Goal: Task Accomplishment & Management: Manage account settings

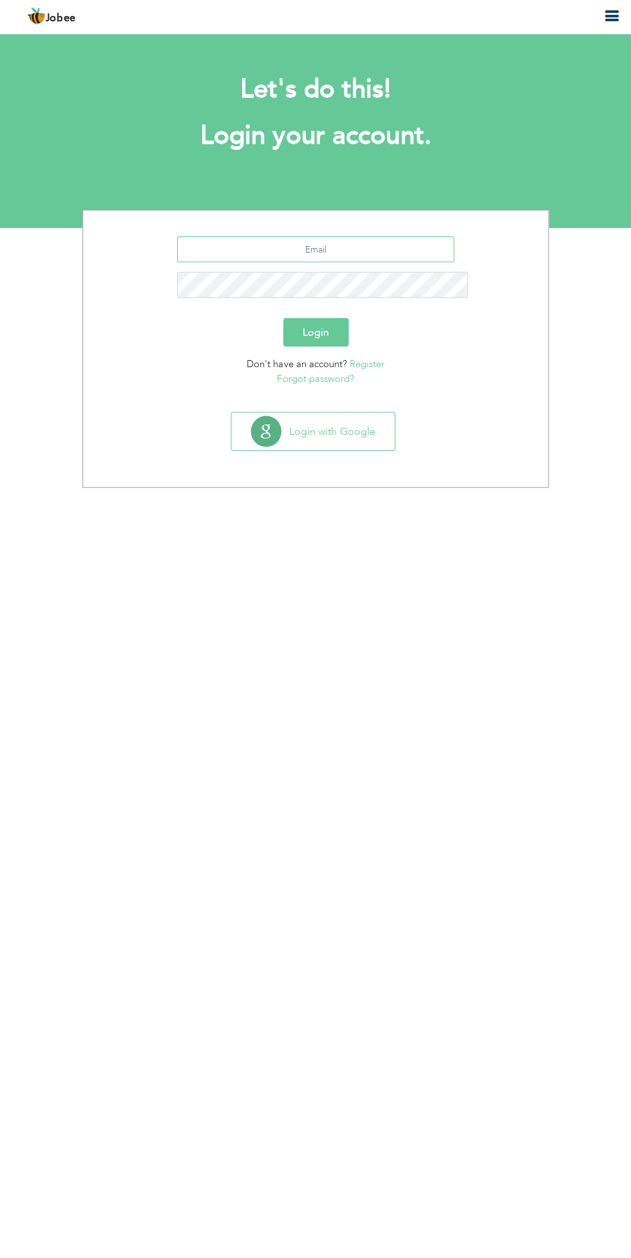
click at [409, 239] on input "text" at bounding box center [316, 252] width 276 height 26
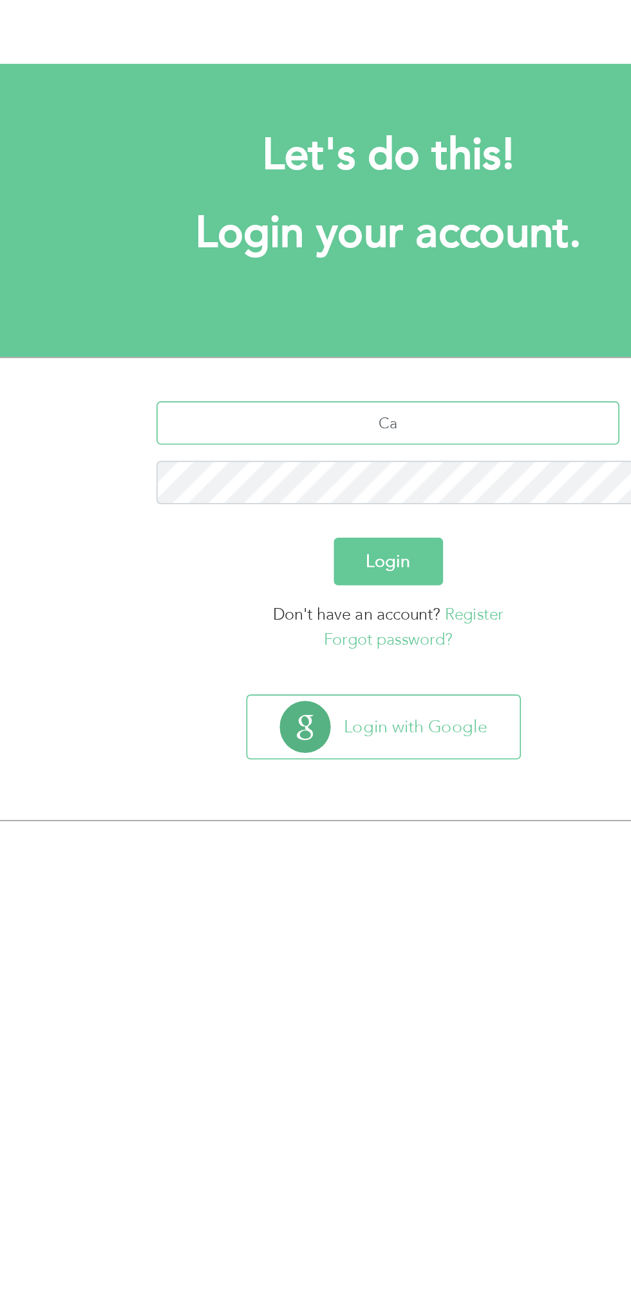
type input "C"
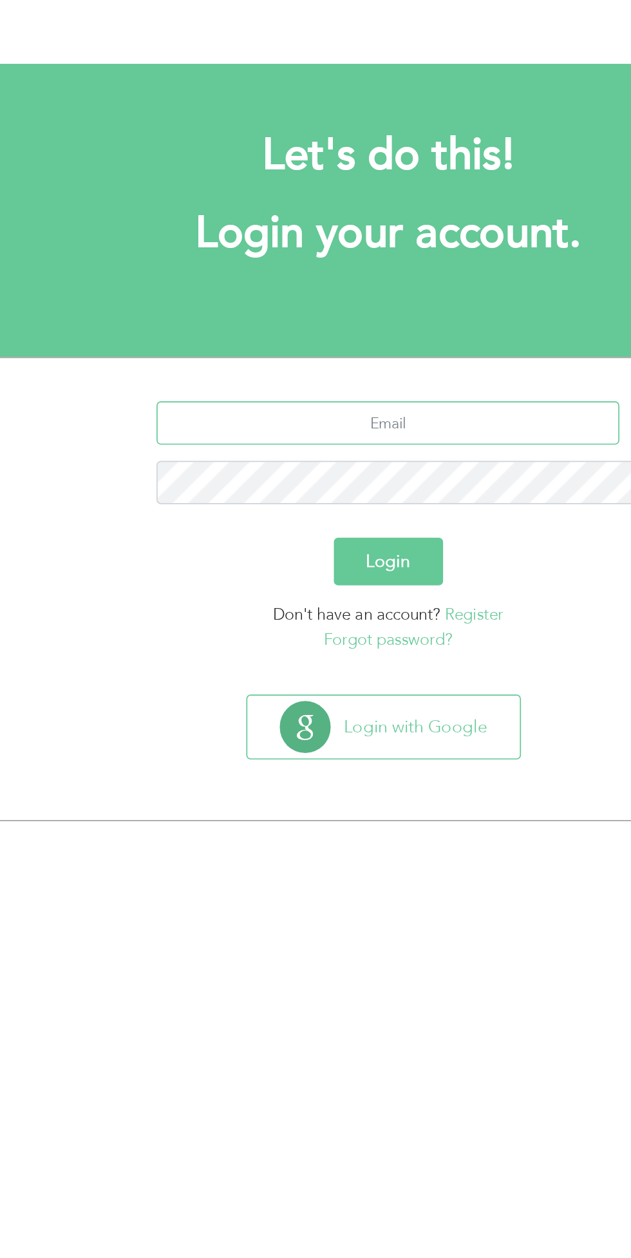
click at [379, 239] on input "text" at bounding box center [316, 252] width 276 height 26
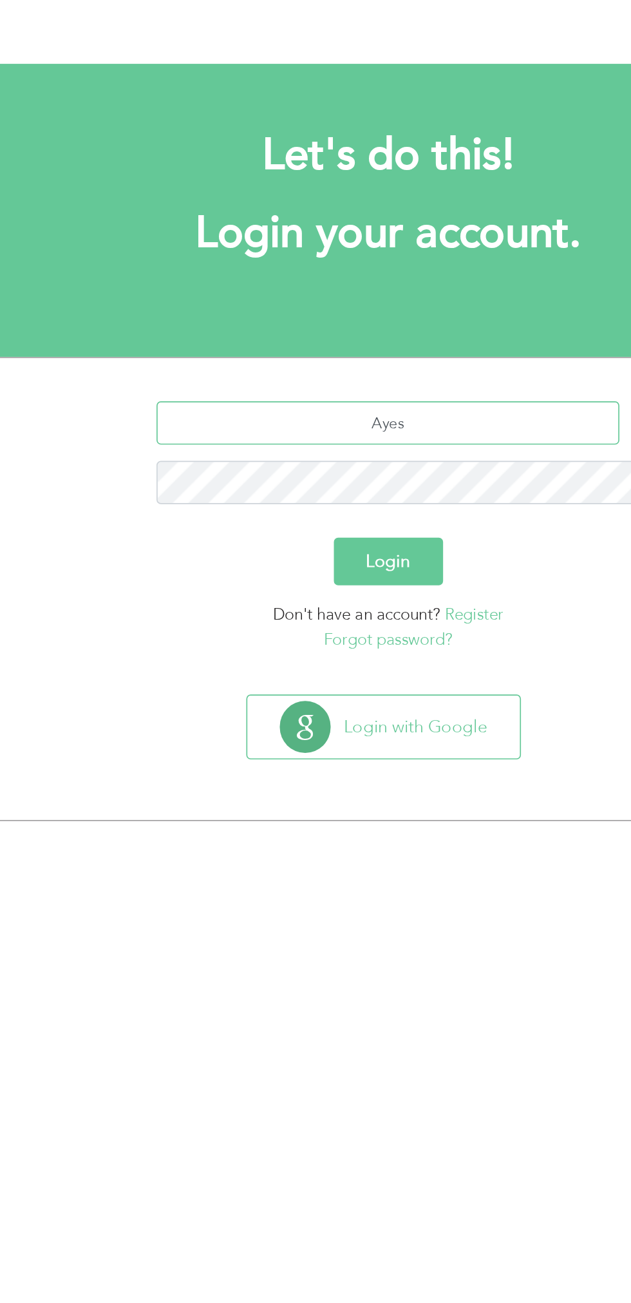
type input "[EMAIL_ADDRESS][DOMAIN_NAME]"
click at [352, 320] on div "Login" at bounding box center [315, 334] width 443 height 28
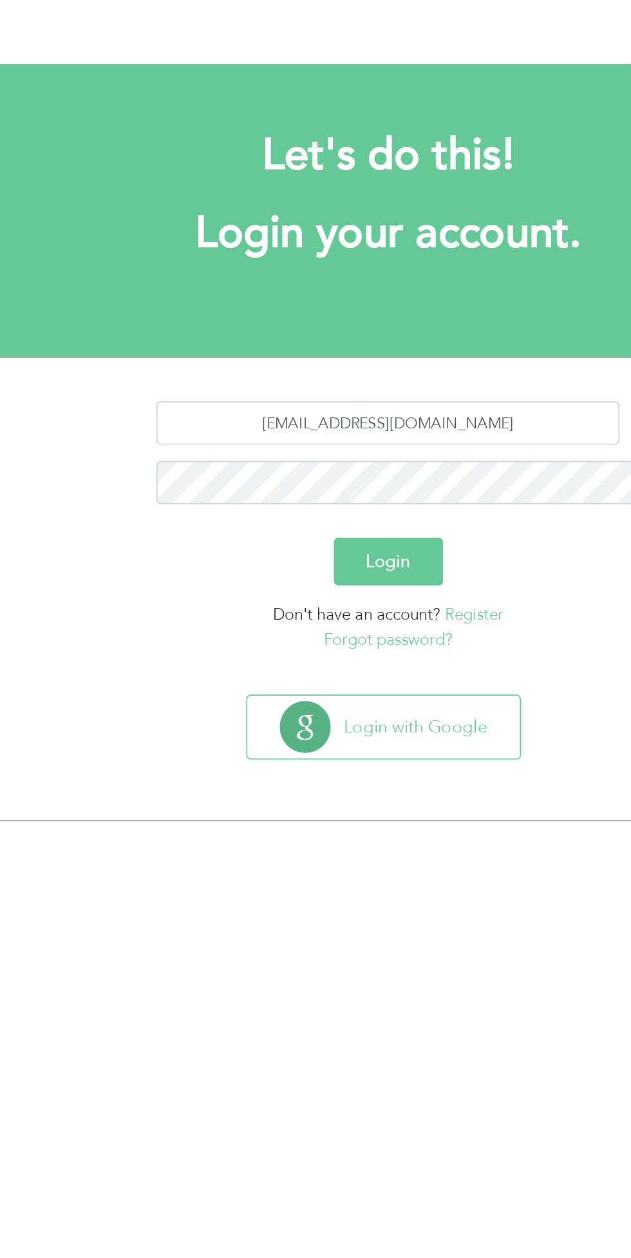
click at [328, 320] on button "Login" at bounding box center [315, 334] width 65 height 28
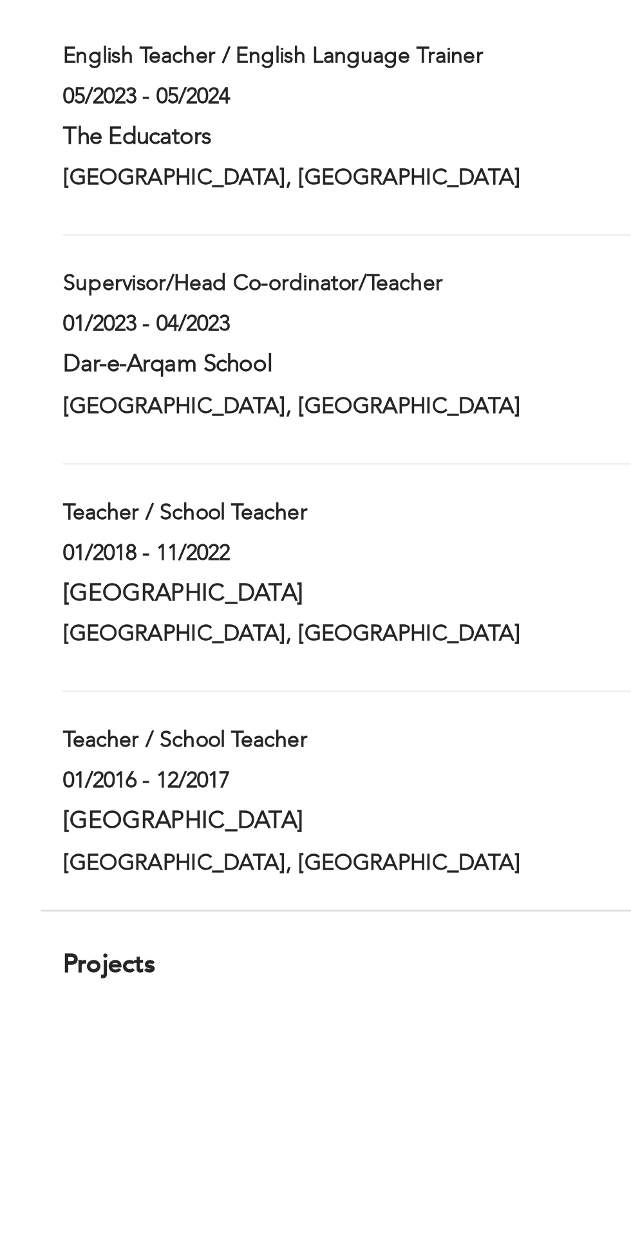
scroll to position [1033, 0]
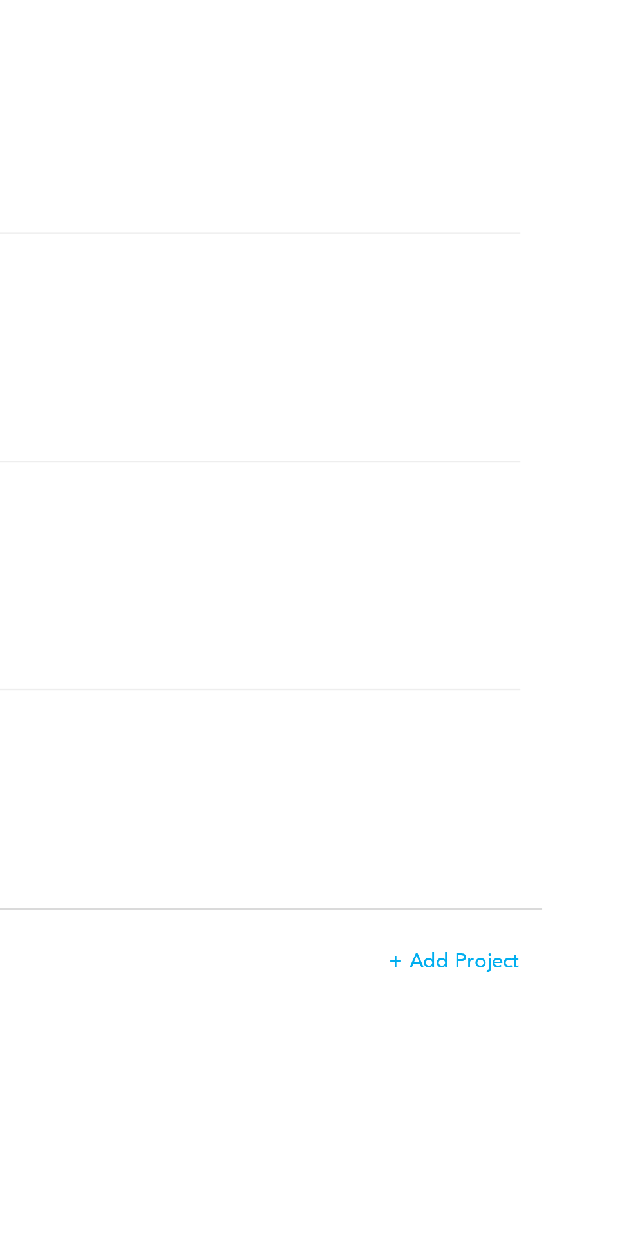
type input "Supervisor/Head Co-ordinator/Teacher"
type input "Dar-e-Arqam School"
type input "01/2023"
type input "04/2023"
type input "[GEOGRAPHIC_DATA]"
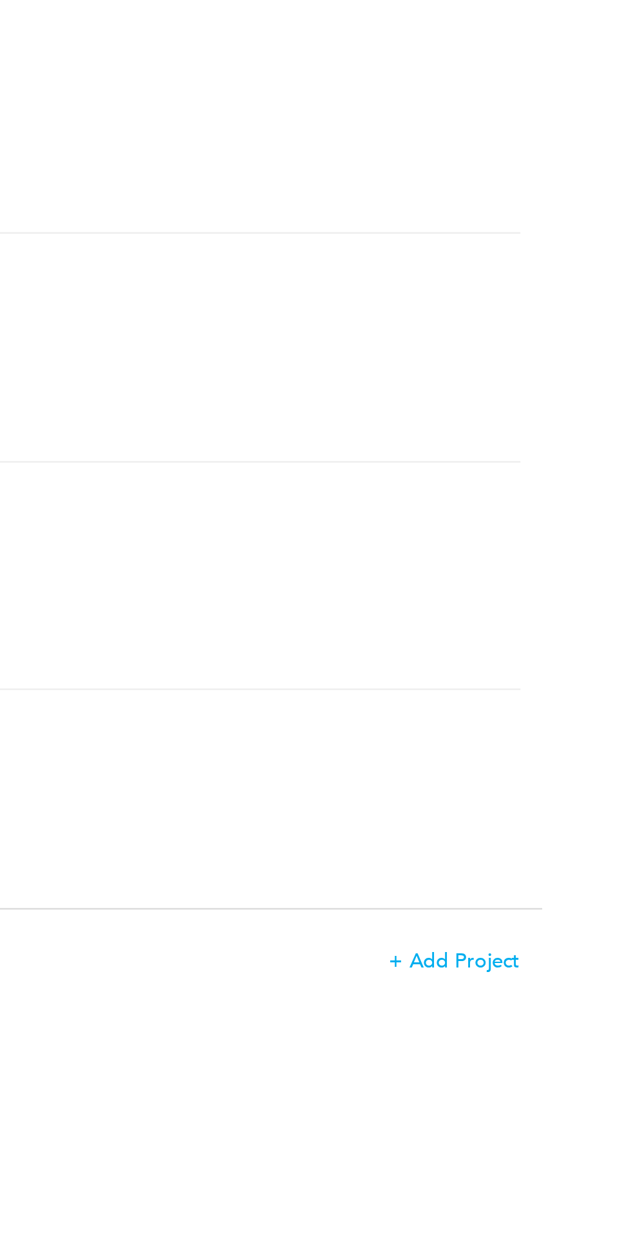
type input "[GEOGRAPHIC_DATA]"
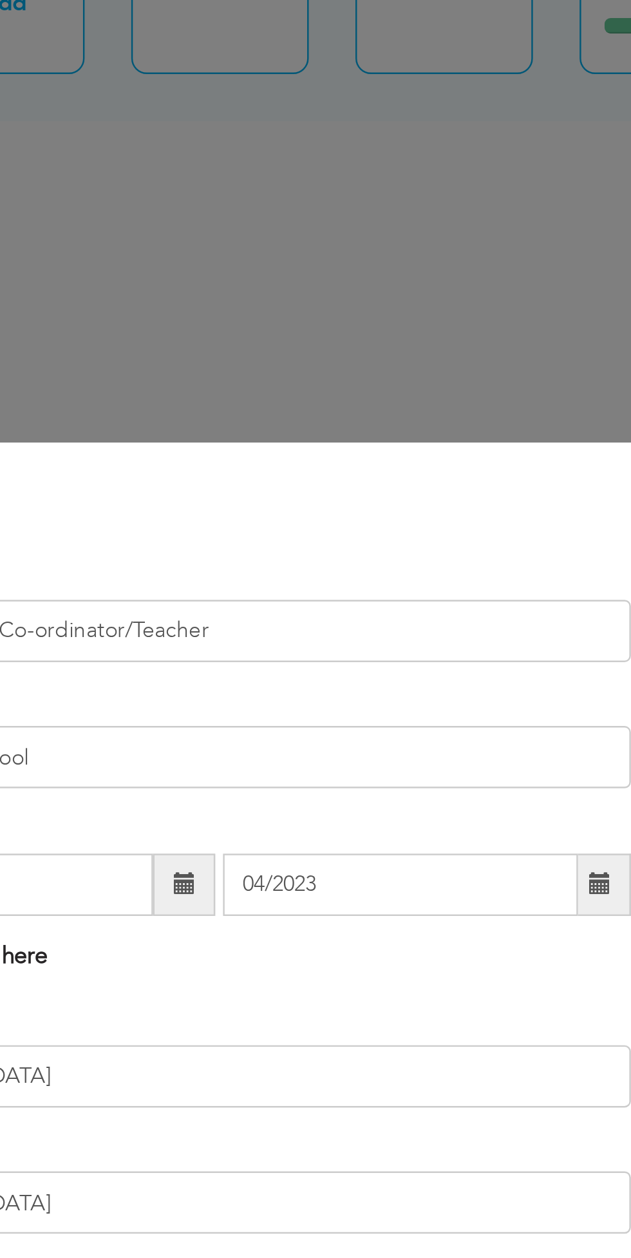
click at [433, 272] on div "× Work History * Job Title Supervisor/Head Co-ordinator/Teacher Company Dar-e-A…" at bounding box center [315, 629] width 631 height 1258
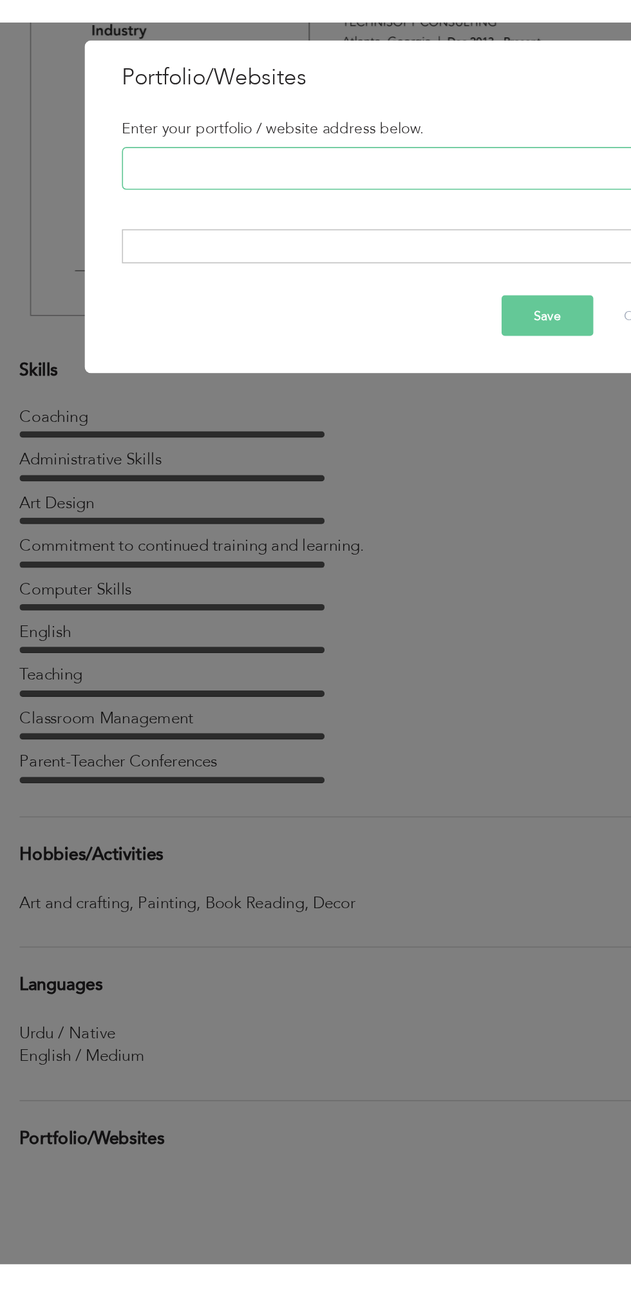
scroll to position [2451, 0]
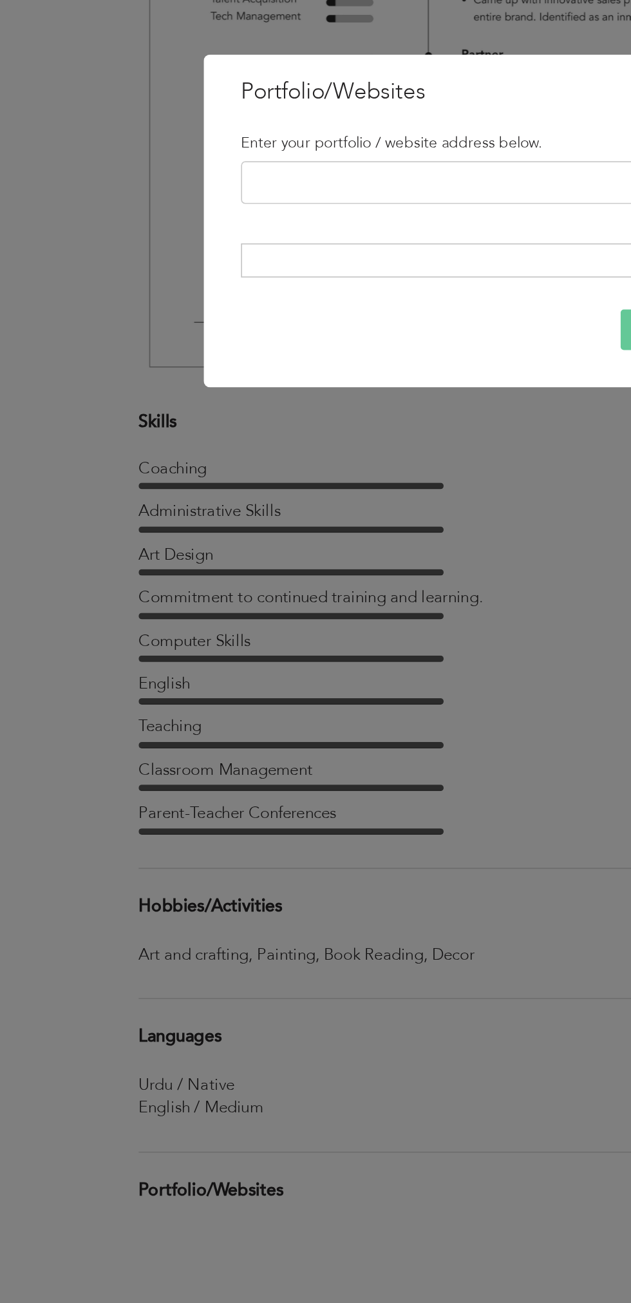
click at [23, 805] on div "× Portfolio/Websites Enter your portfolio / website address below." at bounding box center [315, 651] width 631 height 1303
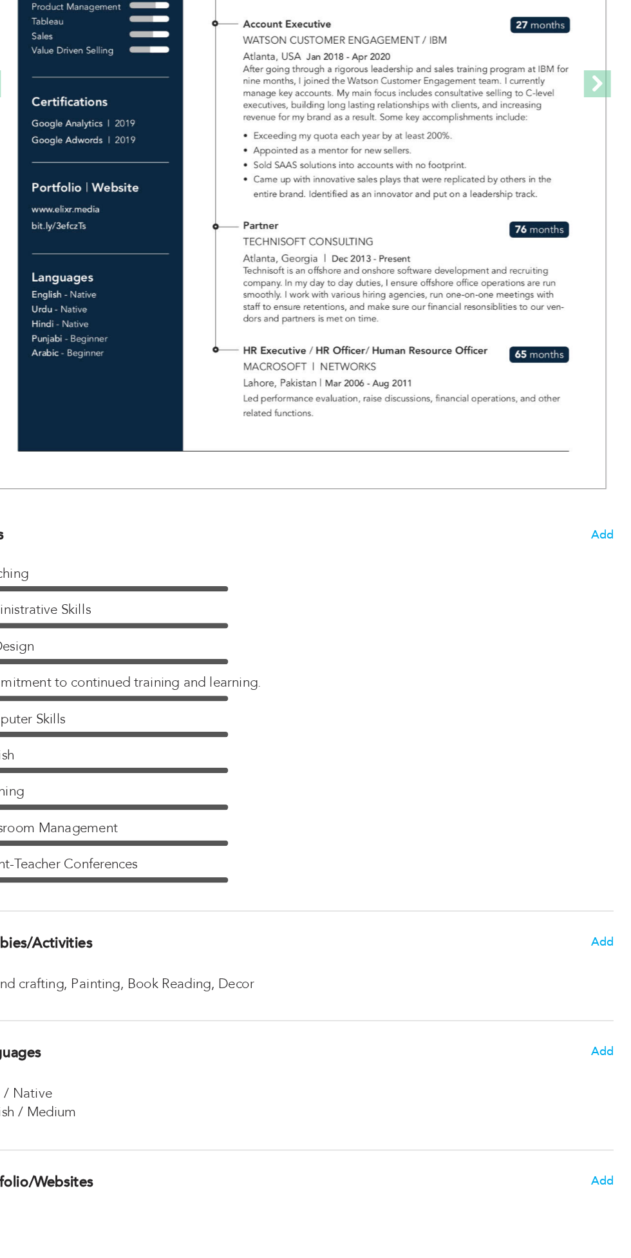
scroll to position [2474, 0]
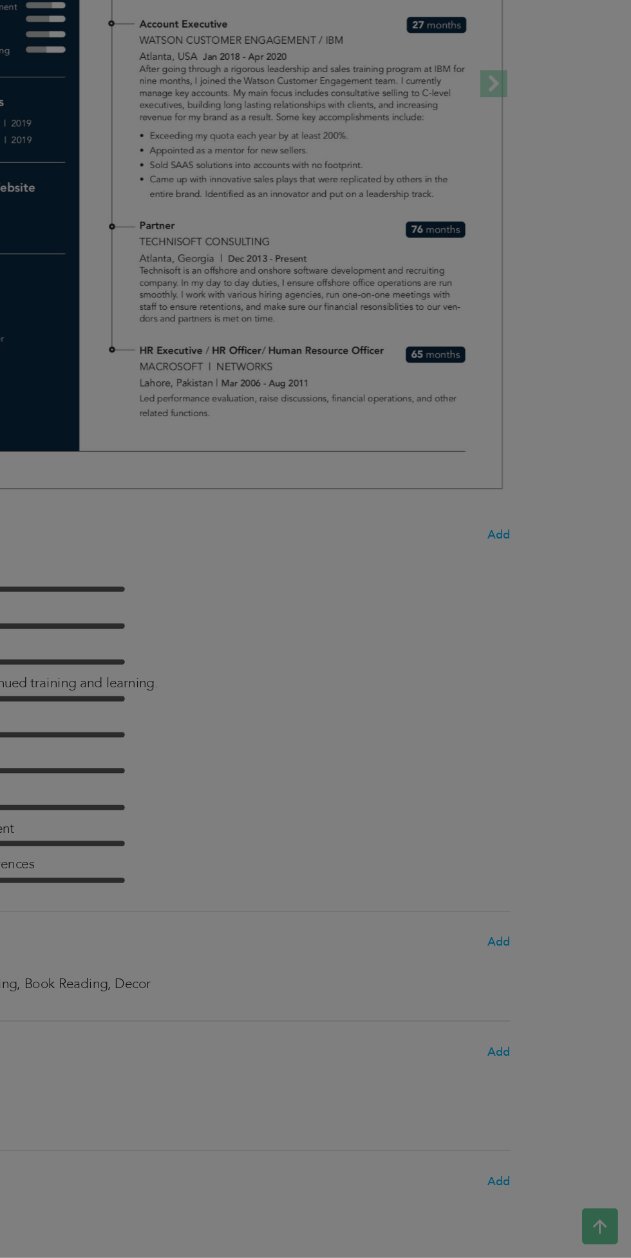
click at [537, 740] on div at bounding box center [315, 629] width 631 height 1258
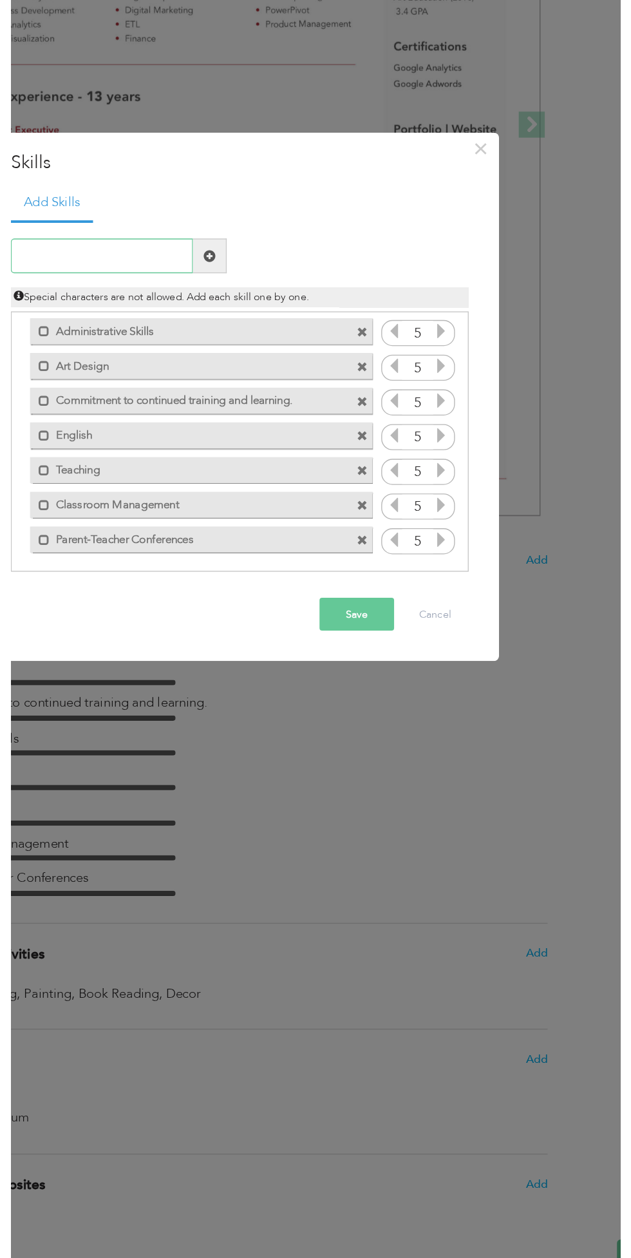
scroll to position [48, 0]
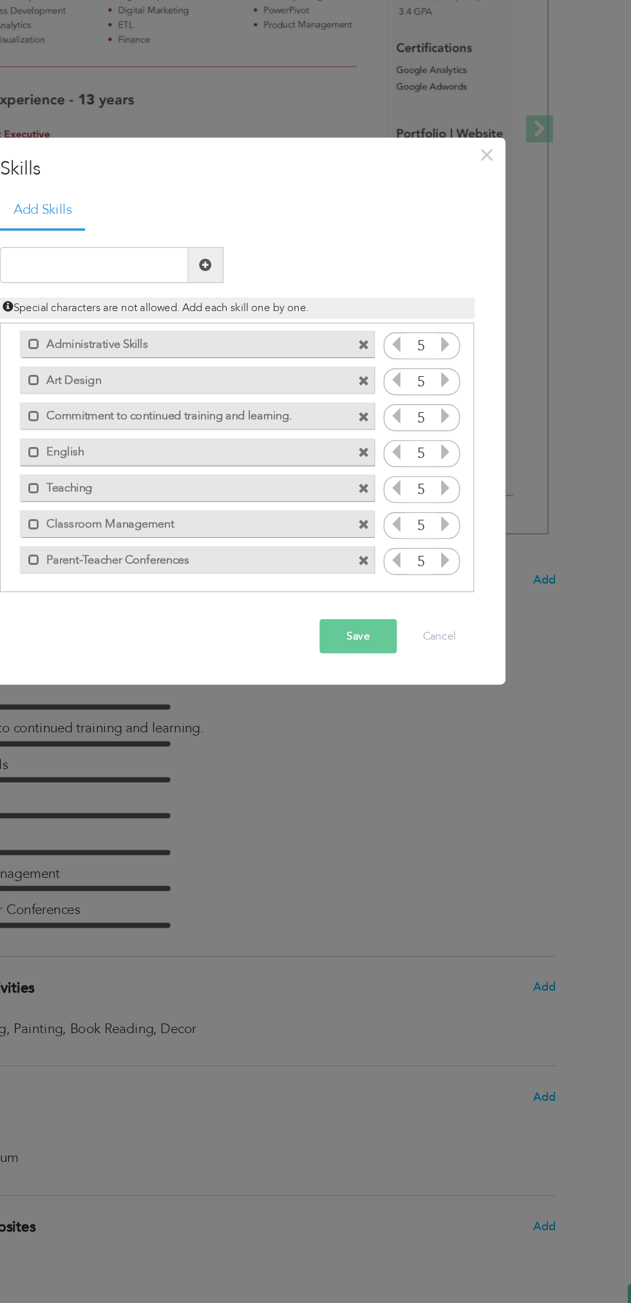
click at [403, 657] on div "Mark as primary skill." at bounding box center [284, 646] width 274 height 26
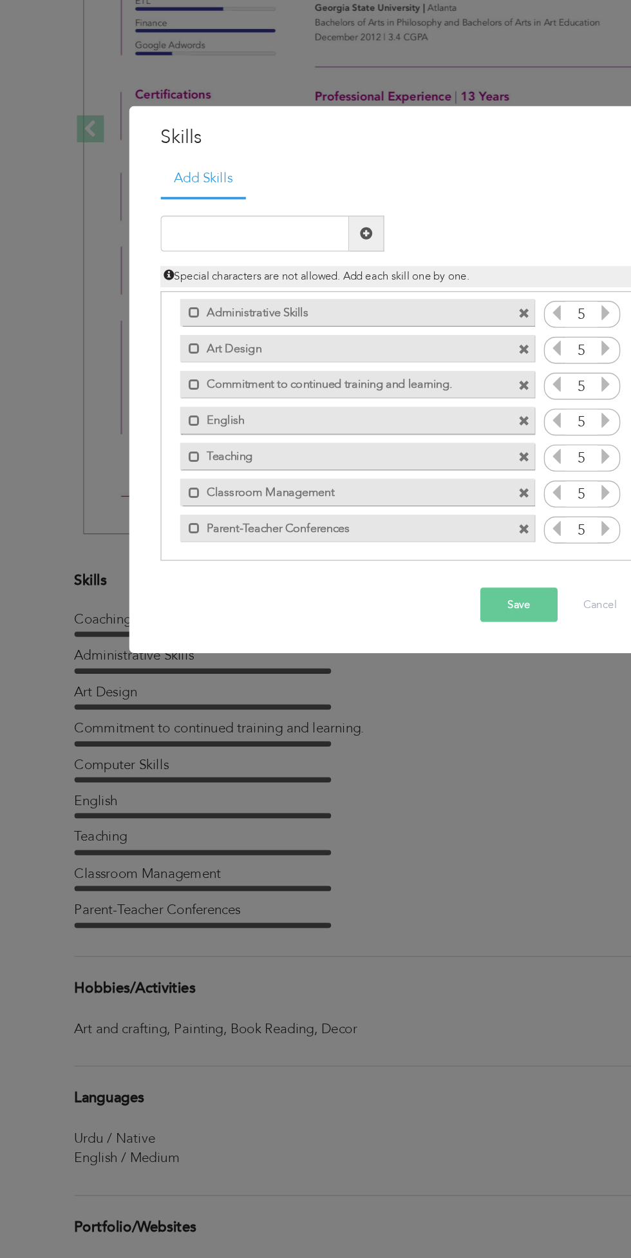
click at [391, 780] on button "Save" at bounding box center [402, 781] width 55 height 24
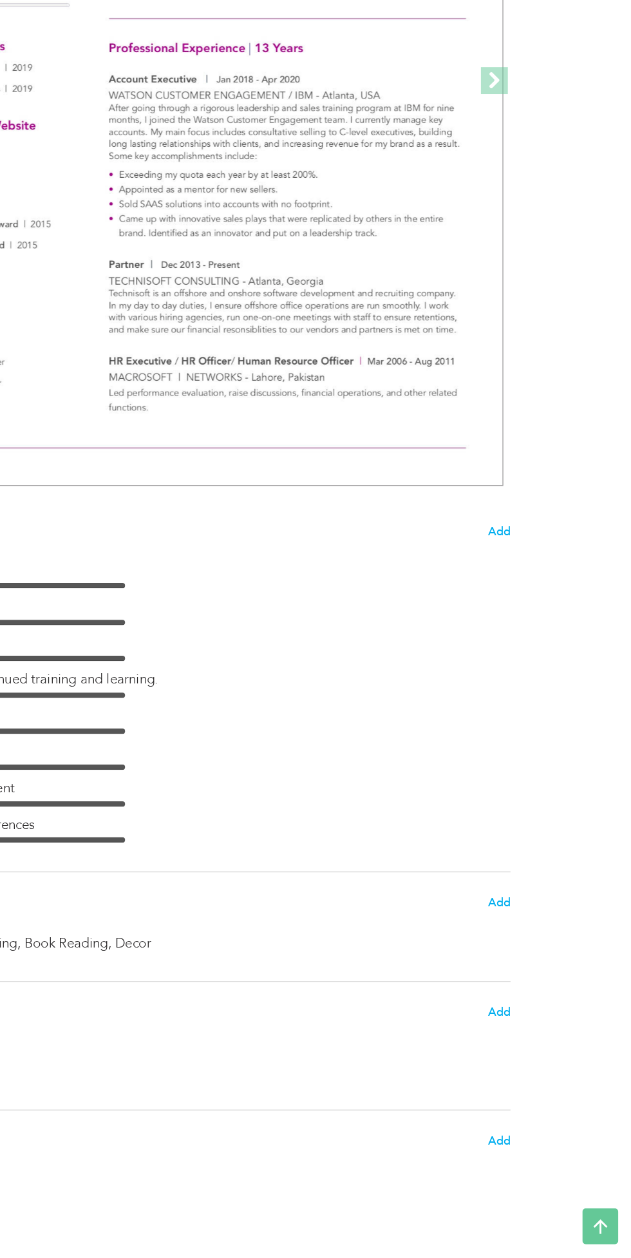
scroll to position [2477, 0]
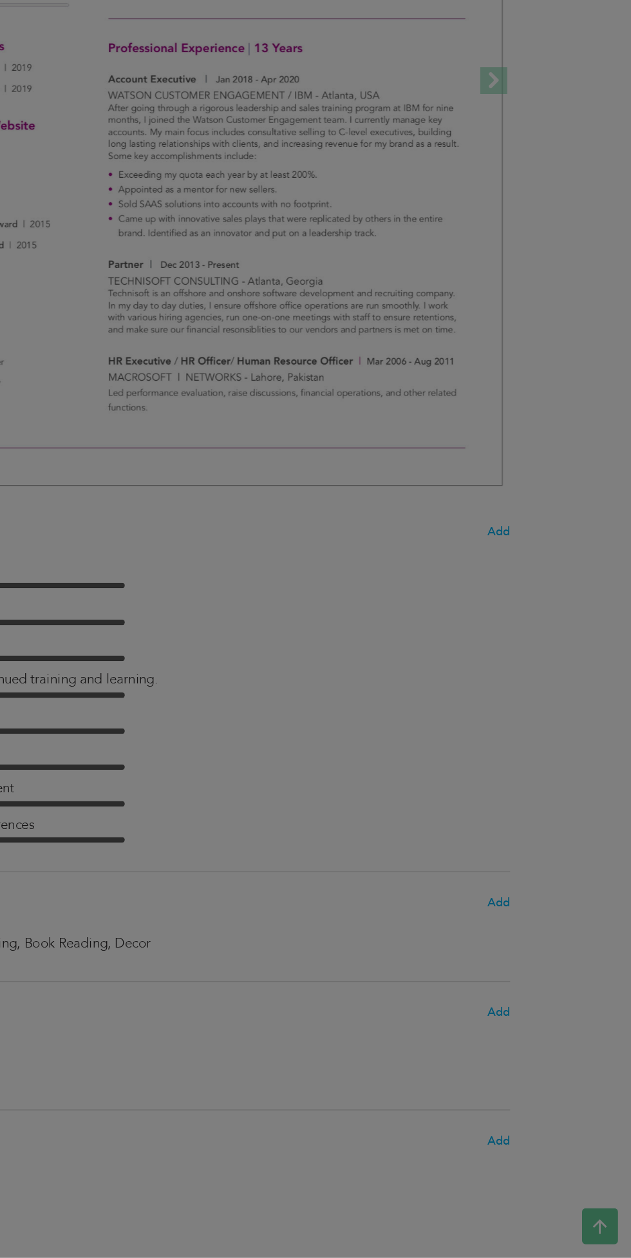
click at [0, 0] on div "× Hobbies/Extra Activities Enter your hobbies or extra curricular activities be…" at bounding box center [0, 0] width 0 height 0
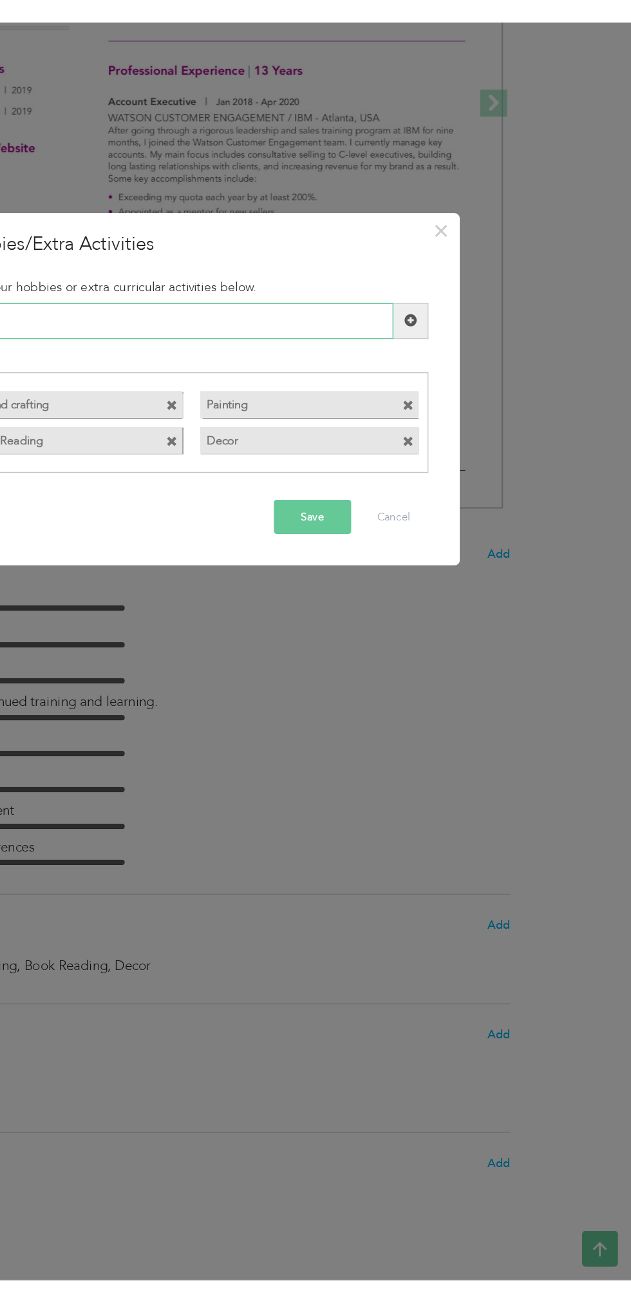
scroll to position [2431, 0]
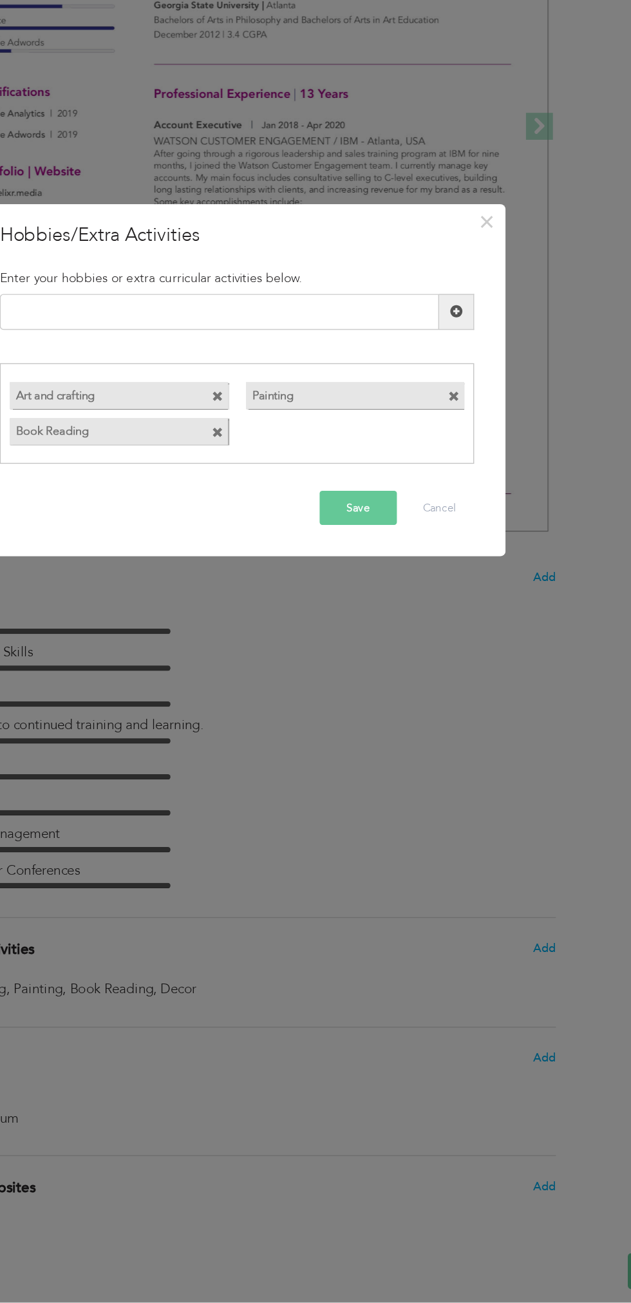
click at [472, 680] on div "Art and crafting Painting Book Reading" at bounding box center [315, 666] width 339 height 52
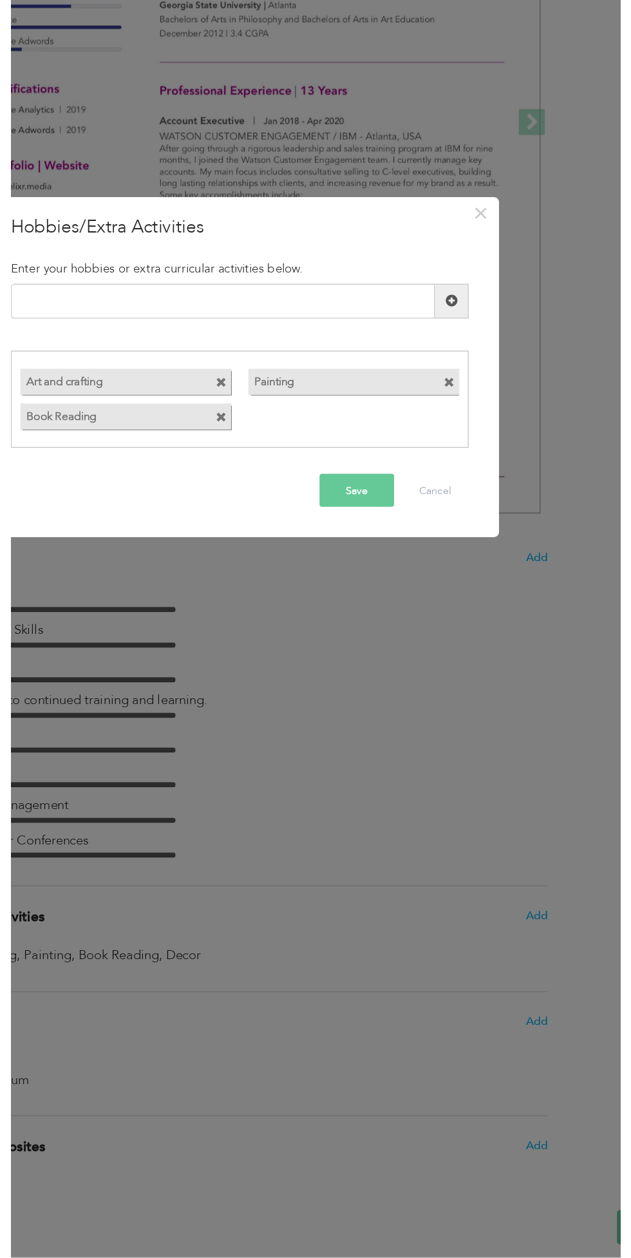
scroll to position [2432, 0]
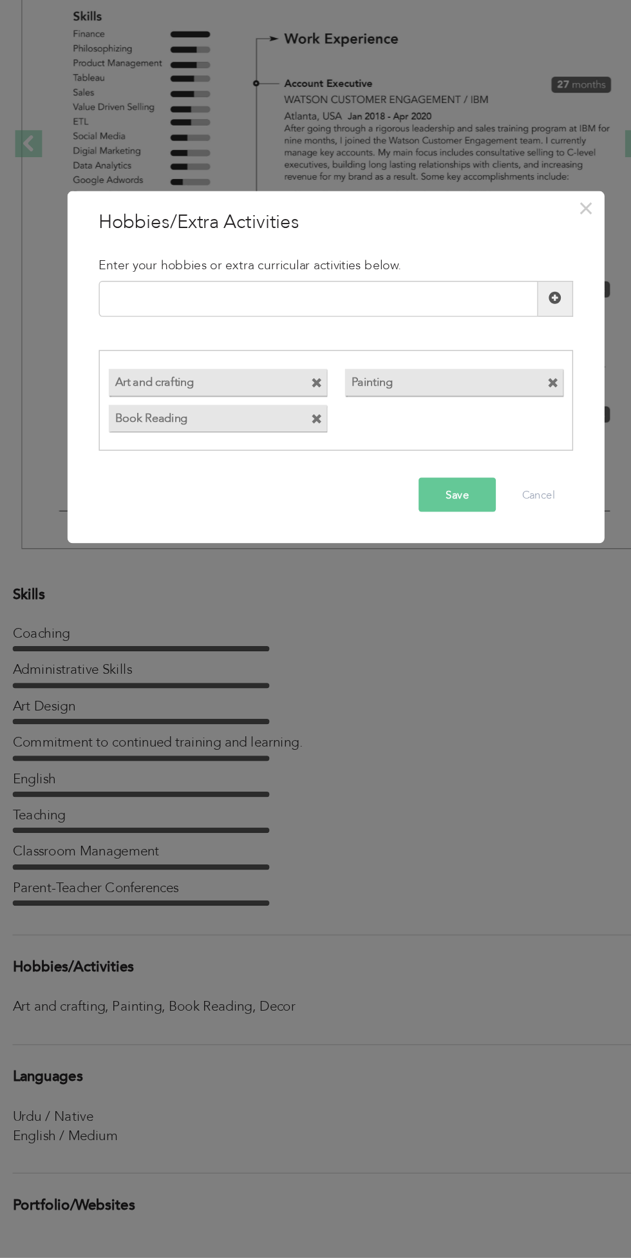
click at [421, 714] on button "Save" at bounding box center [402, 711] width 55 height 24
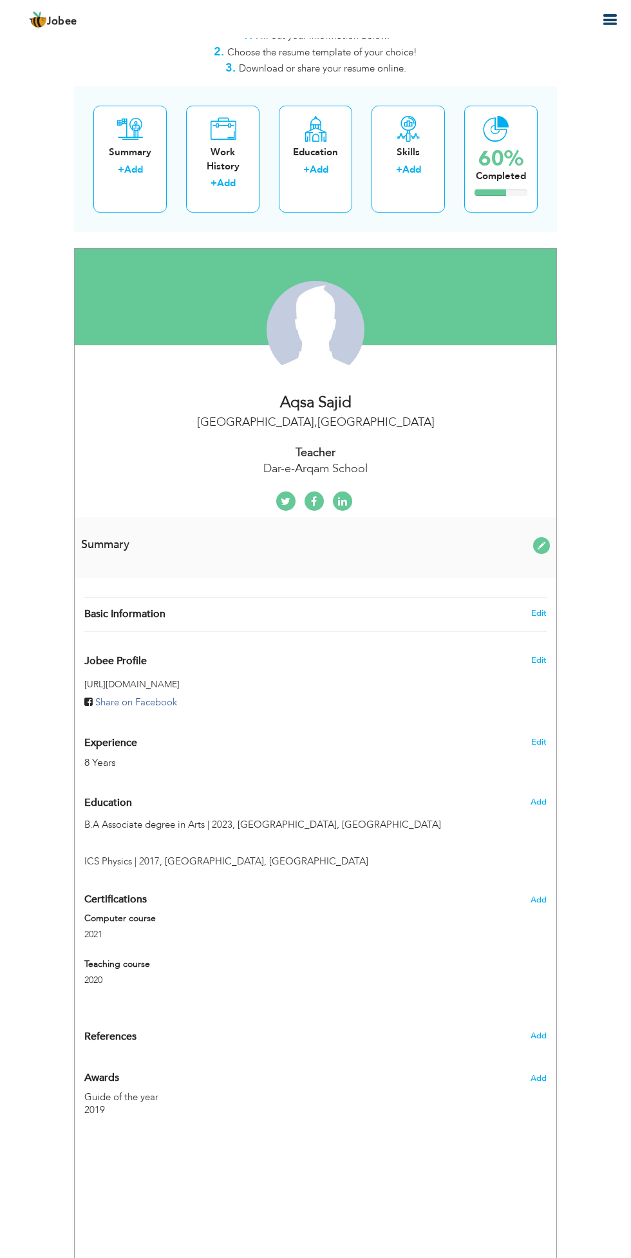
scroll to position [0, 0]
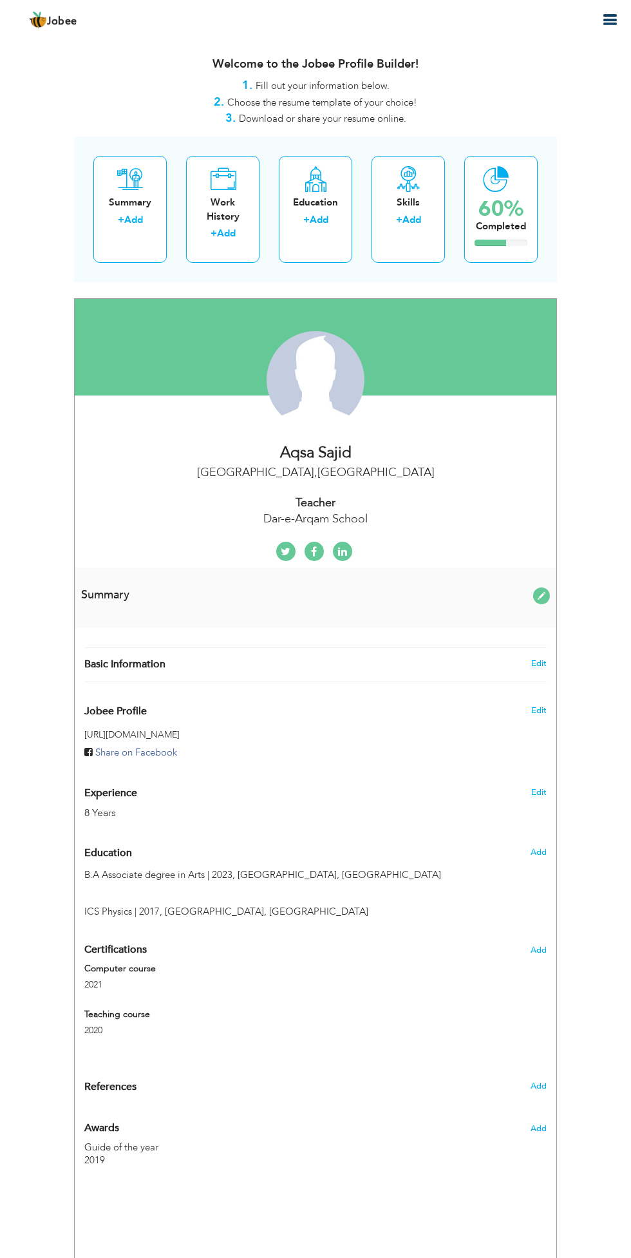
click at [615, 19] on icon "button" at bounding box center [609, 19] width 15 height 15
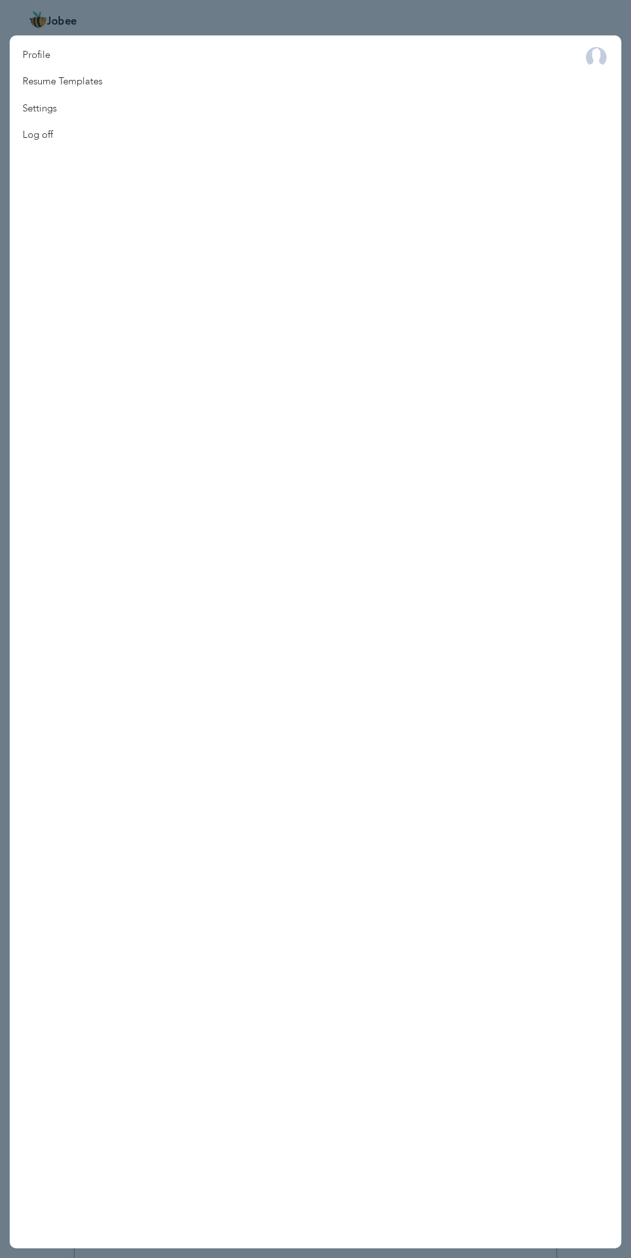
click at [570, 5] on div at bounding box center [315, 629] width 631 height 1258
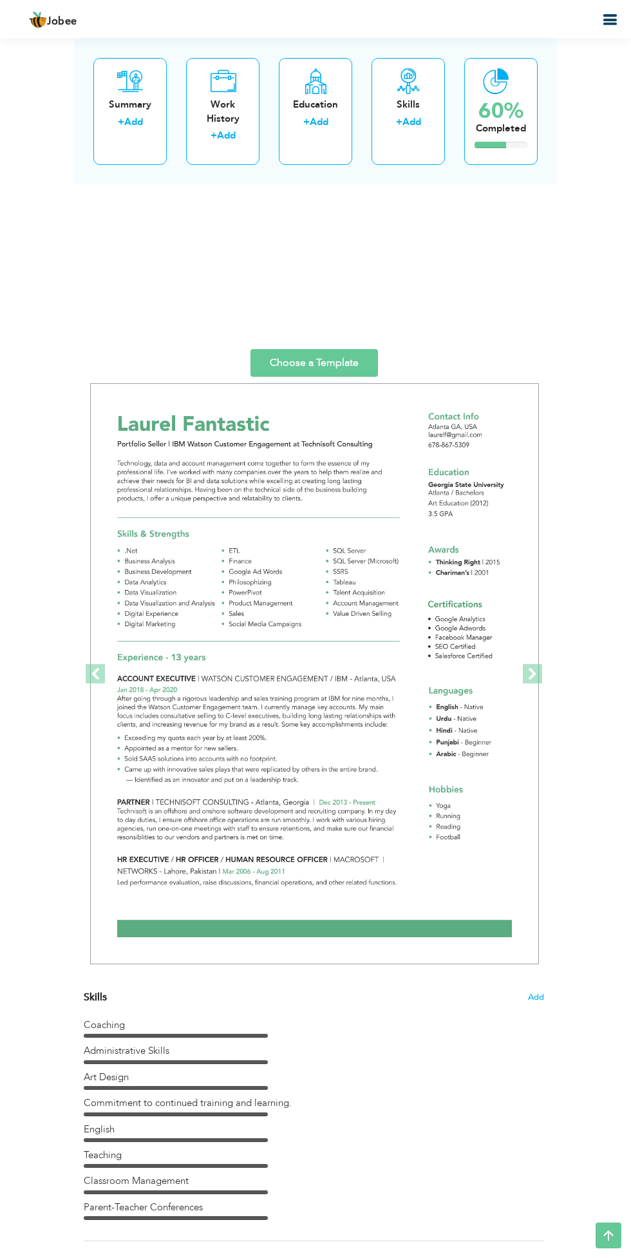
scroll to position [2477, 0]
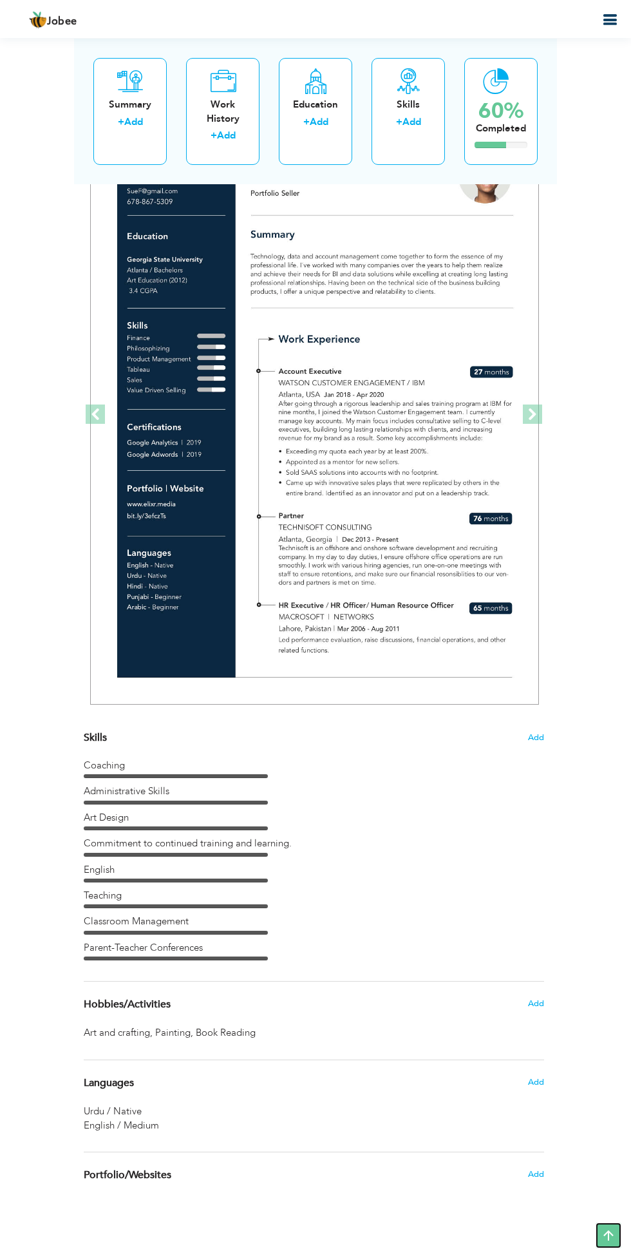
click at [615, 1233] on icon at bounding box center [609, 1236] width 26 height 26
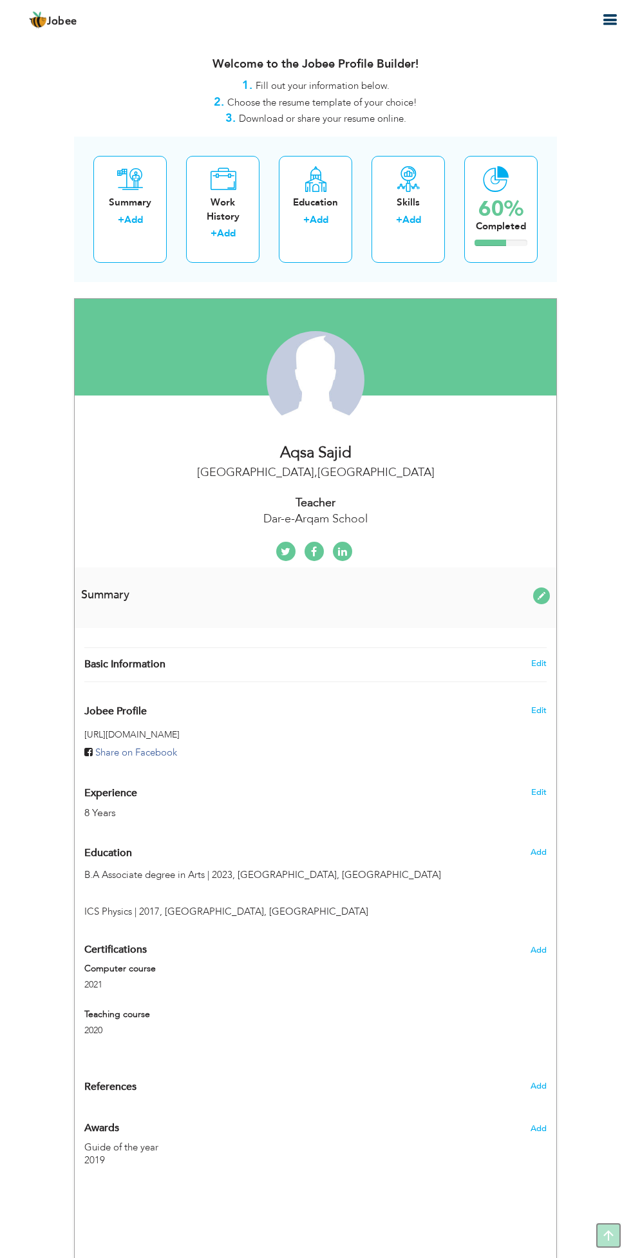
scroll to position [0, 0]
click at [617, 26] on icon "button" at bounding box center [609, 19] width 15 height 15
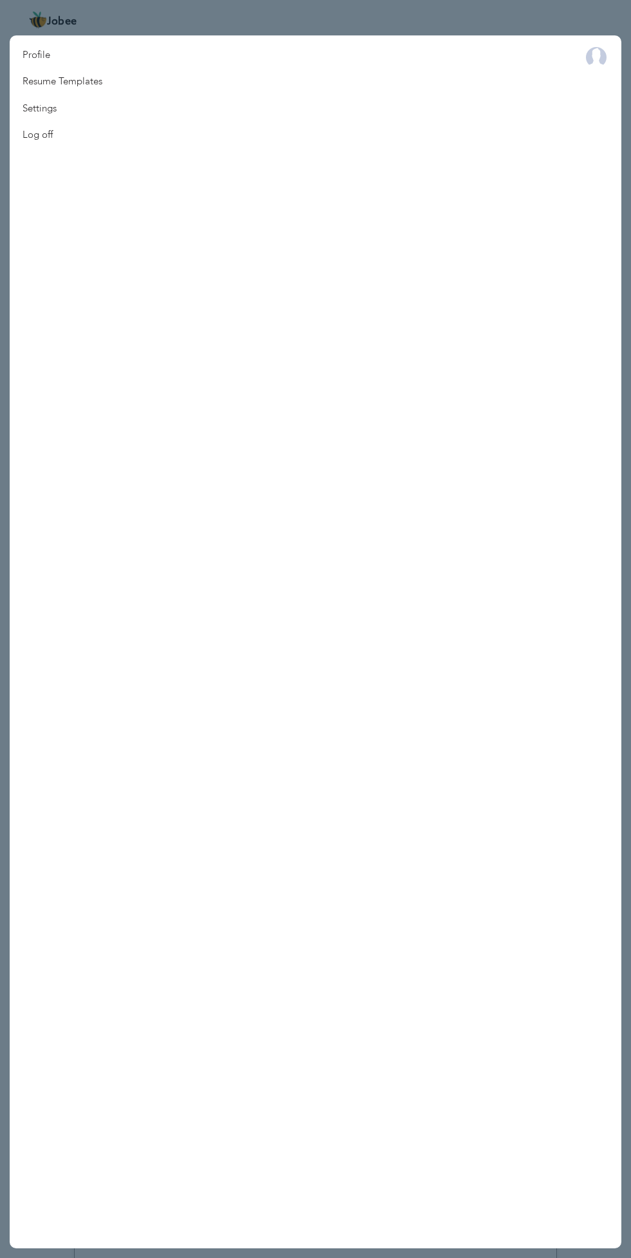
click at [19, 49] on link "Profile" at bounding box center [63, 55] width 106 height 26
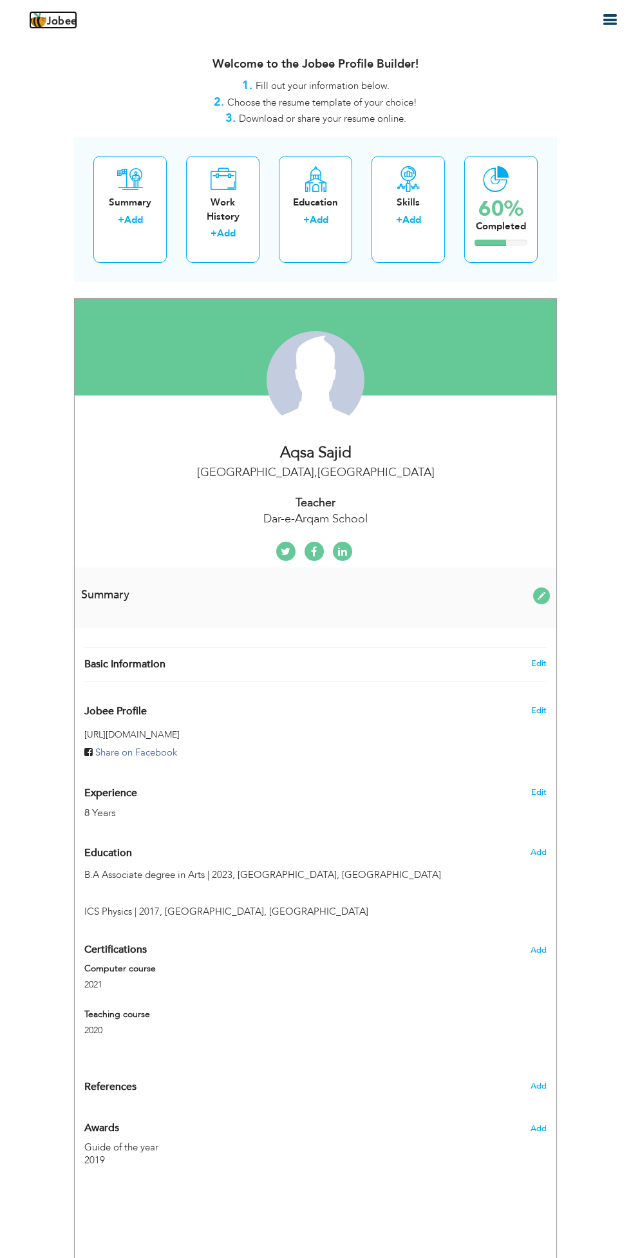
click at [65, 27] on span "Jobee" at bounding box center [62, 22] width 30 height 10
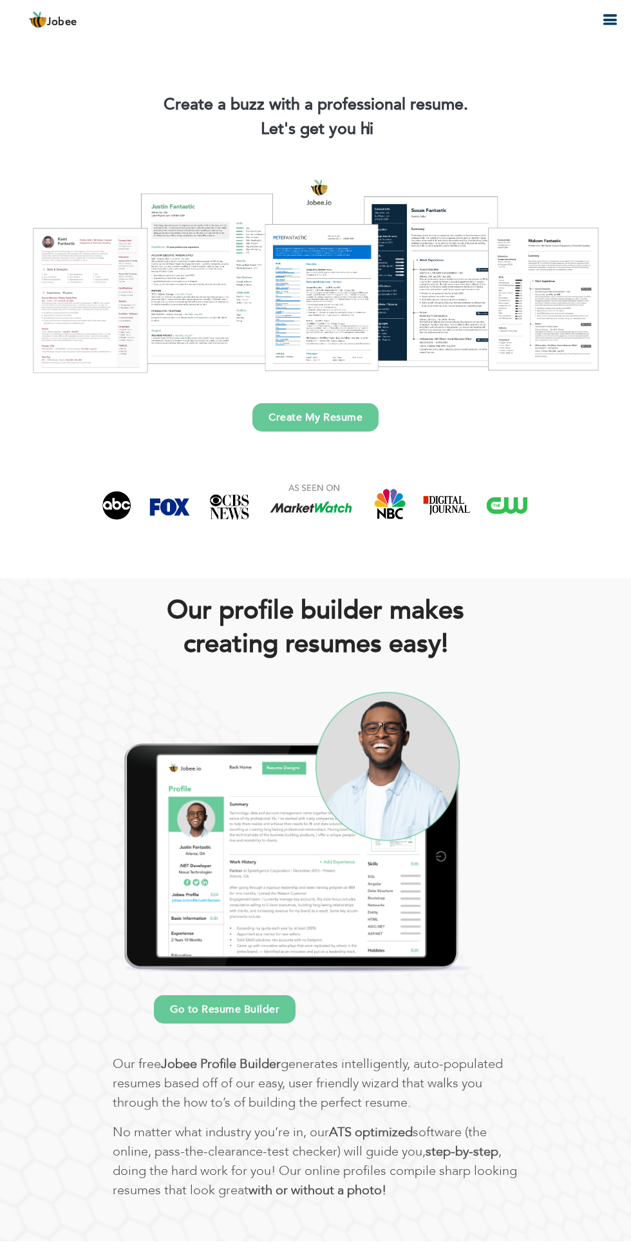
click at [615, 14] on icon "button" at bounding box center [609, 19] width 15 height 15
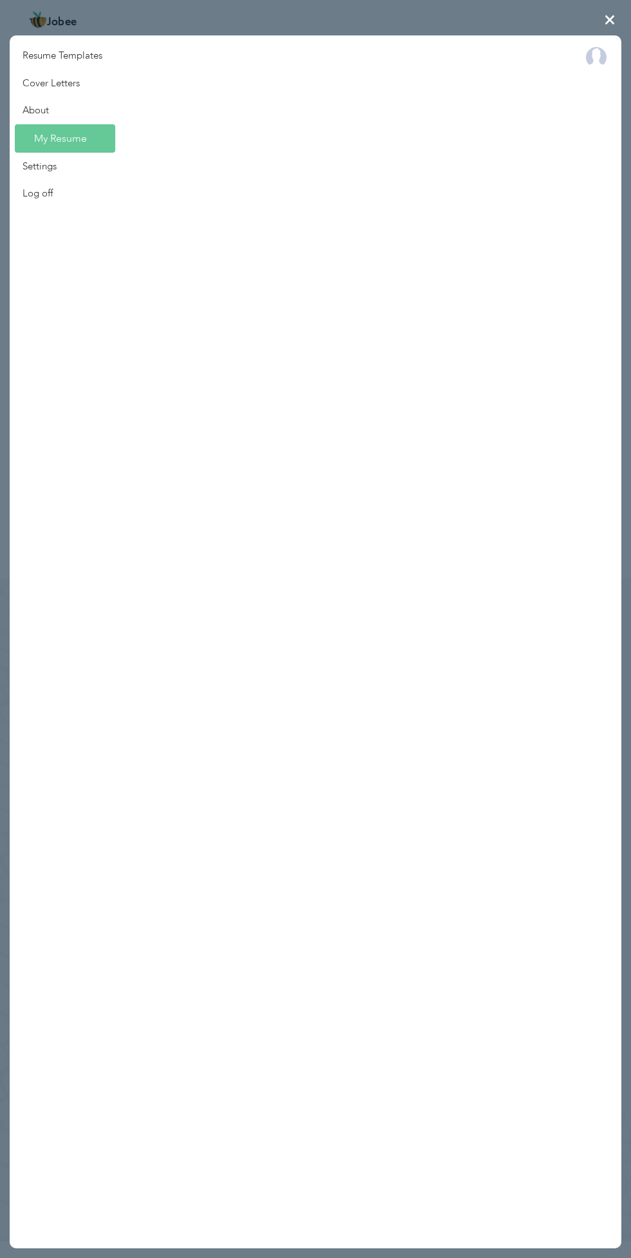
click at [101, 50] on link "Resume Templates" at bounding box center [63, 56] width 106 height 28
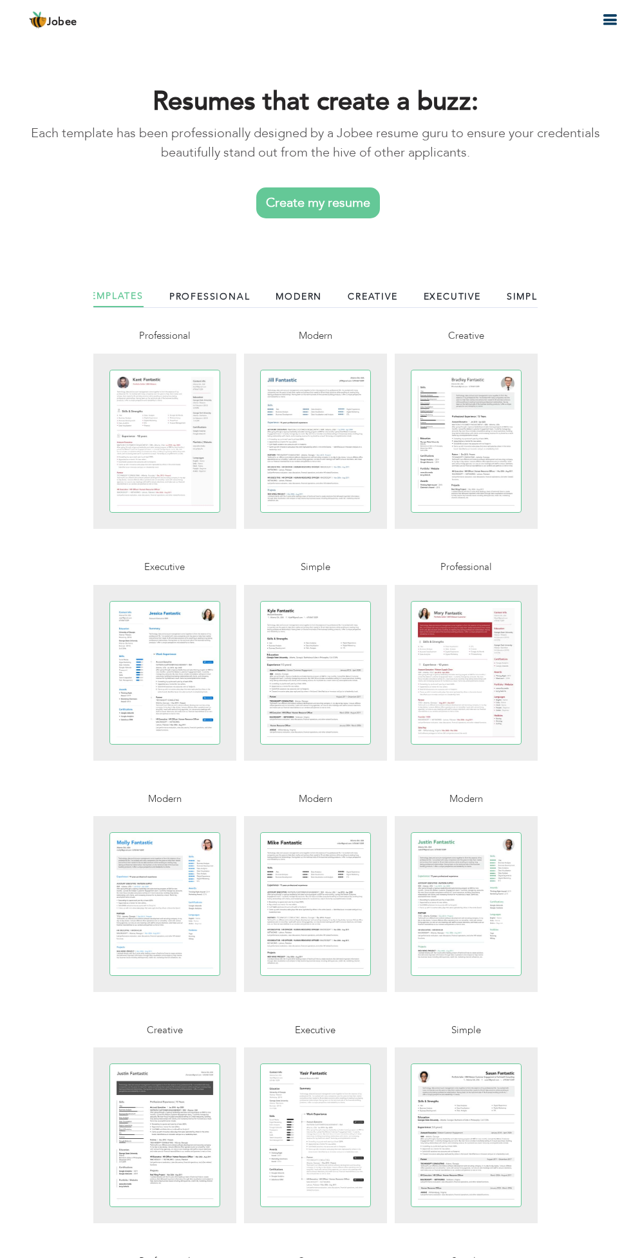
click at [610, 16] on icon "button" at bounding box center [609, 19] width 15 height 15
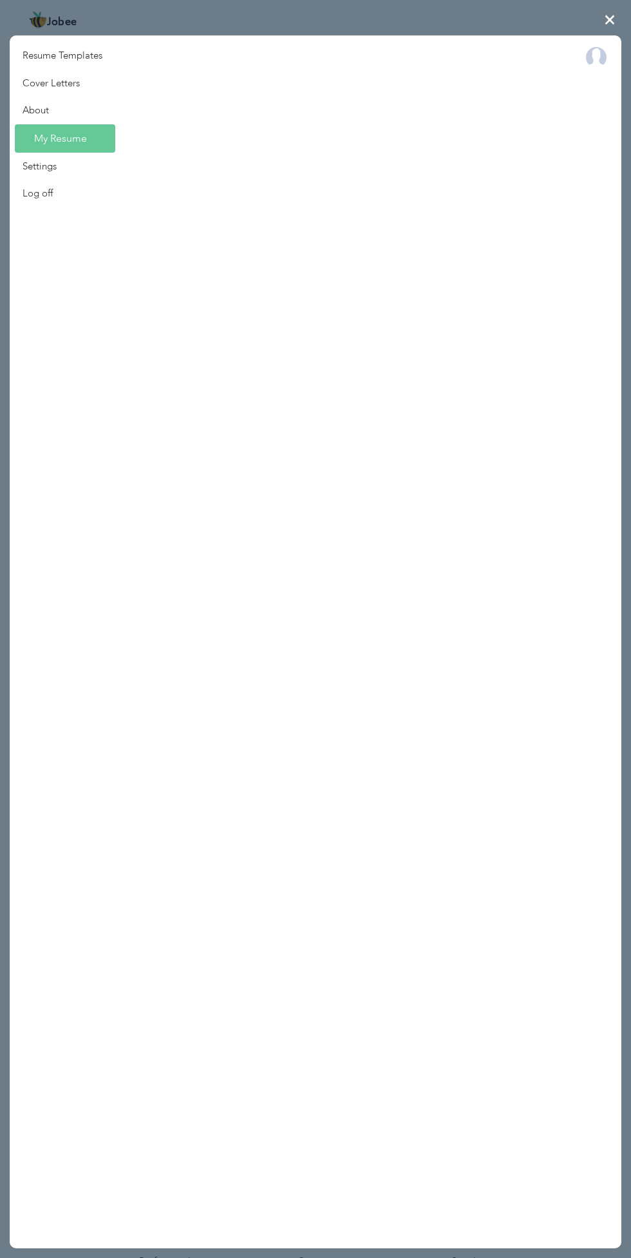
click at [107, 132] on link "My Resume" at bounding box center [65, 138] width 101 height 28
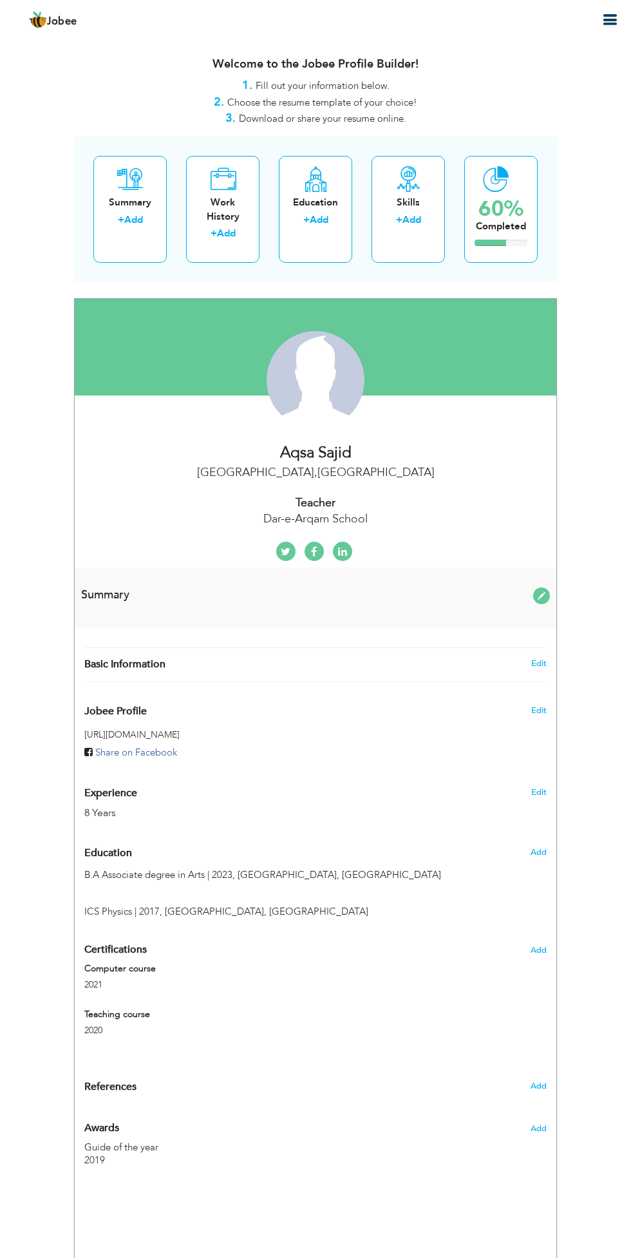
click at [0, 0] on div "Change Remove" at bounding box center [0, 0] width 0 height 0
type input "[DEMOGRAPHIC_DATA]"
type input "[PERSON_NAME]"
type input "03254602290"
select select "number:166"
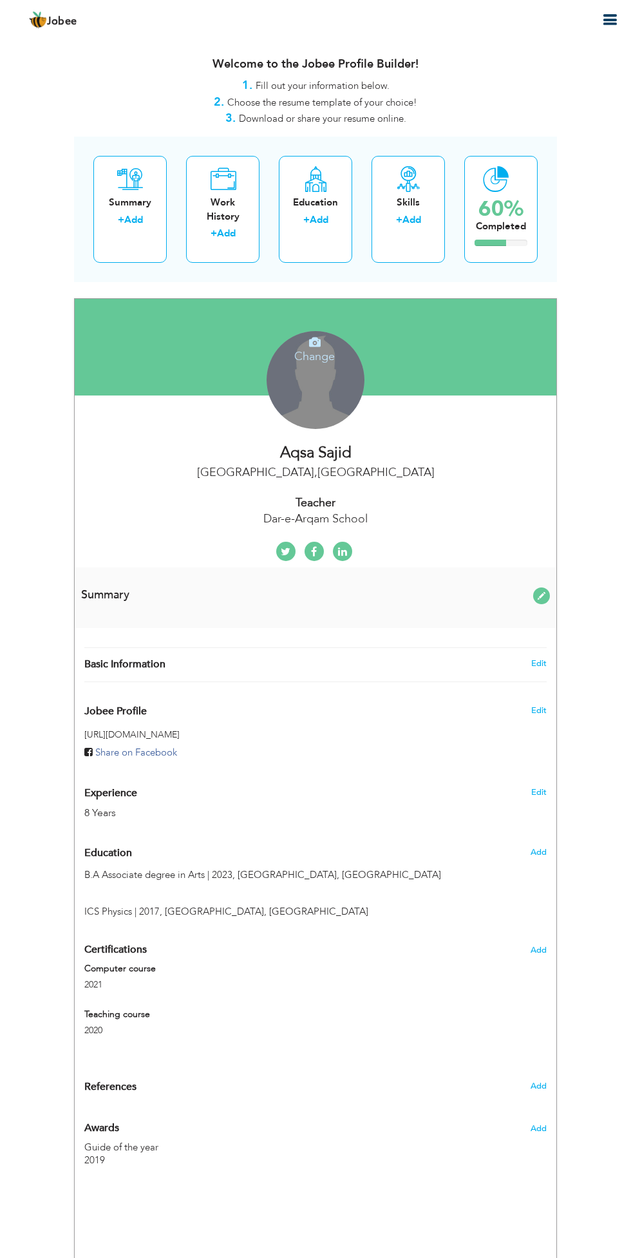
type input "[GEOGRAPHIC_DATA]"
select select "number:10"
type input "Dar-e-Arqam School"
type input "Teacher"
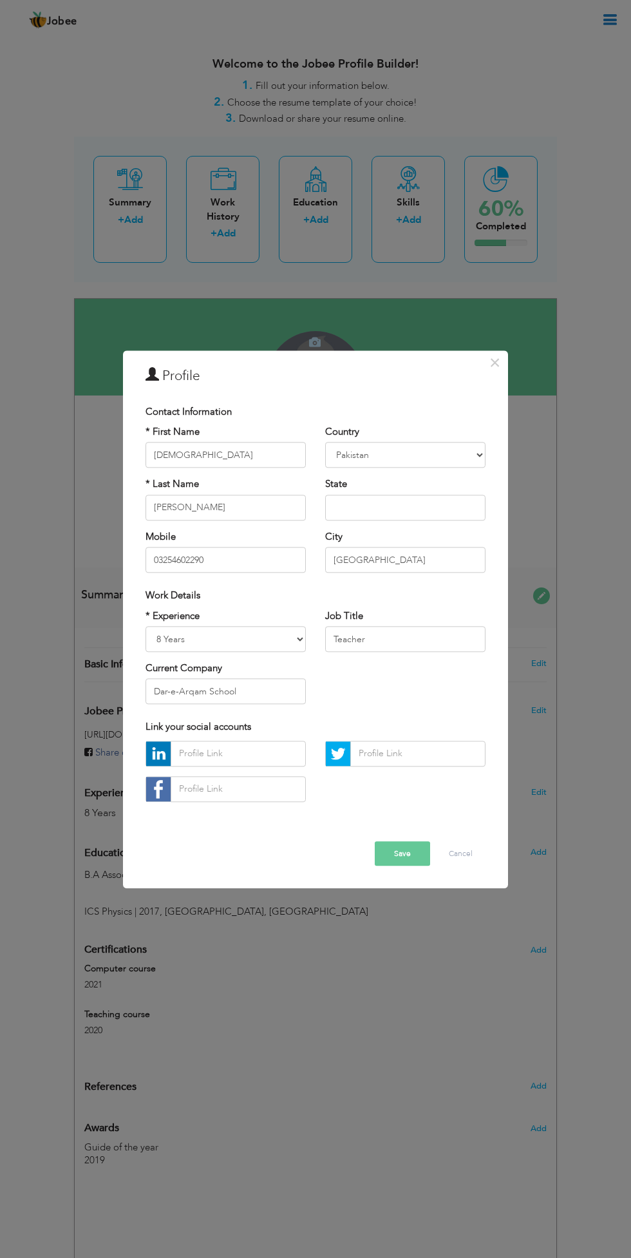
click at [320, 452] on div "Country [GEOGRAPHIC_DATA] [GEOGRAPHIC_DATA] [GEOGRAPHIC_DATA] [US_STATE] [GEOGR…" at bounding box center [406, 503] width 180 height 157
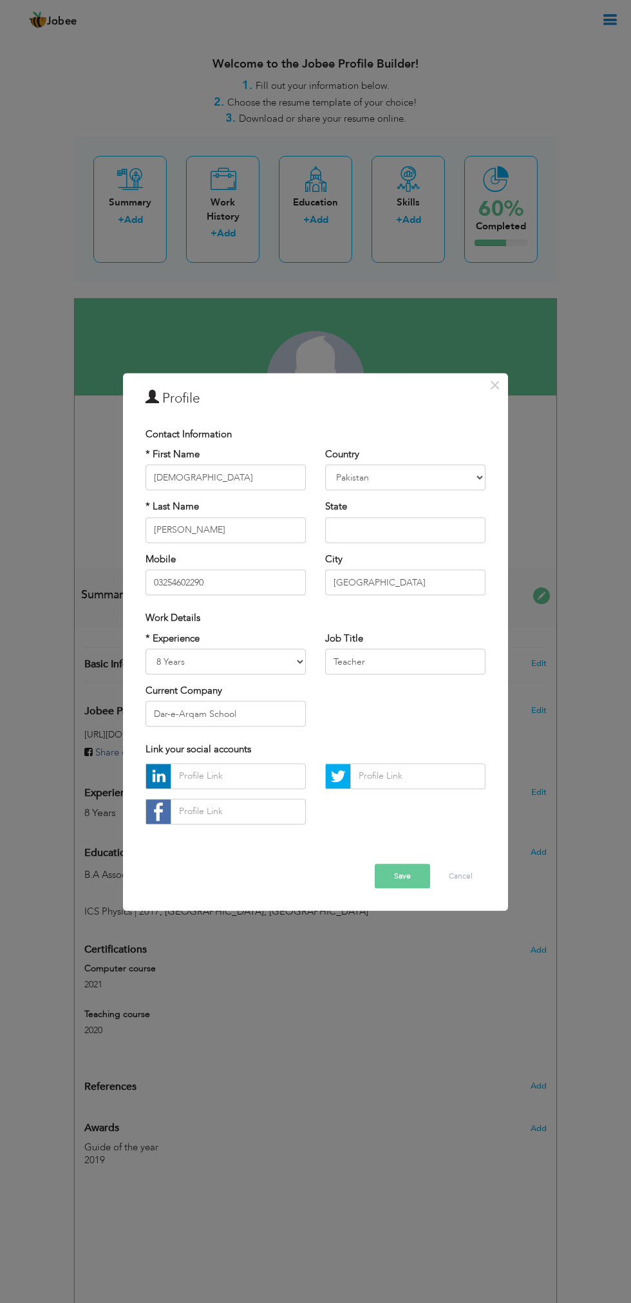
click at [451, 200] on div "× Profile Contact Information * First Name Aqsa * Last Name Sajid U.K" at bounding box center [315, 651] width 631 height 1303
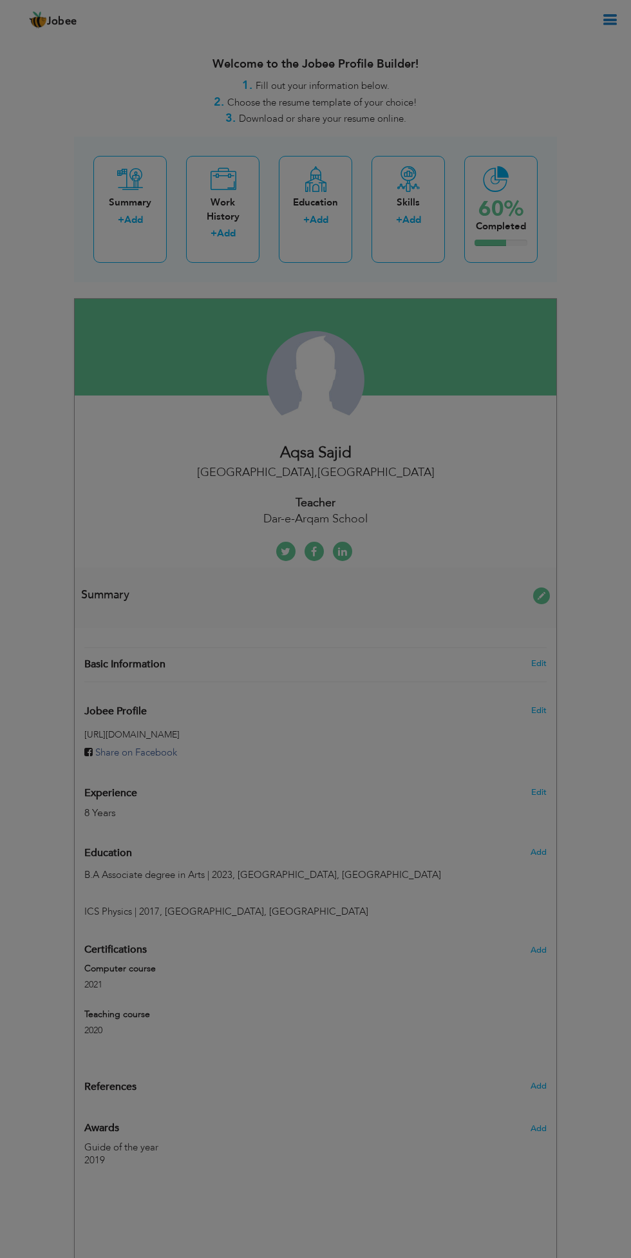
click at [0, 0] on input "text" at bounding box center [0, 0] width 0 height 0
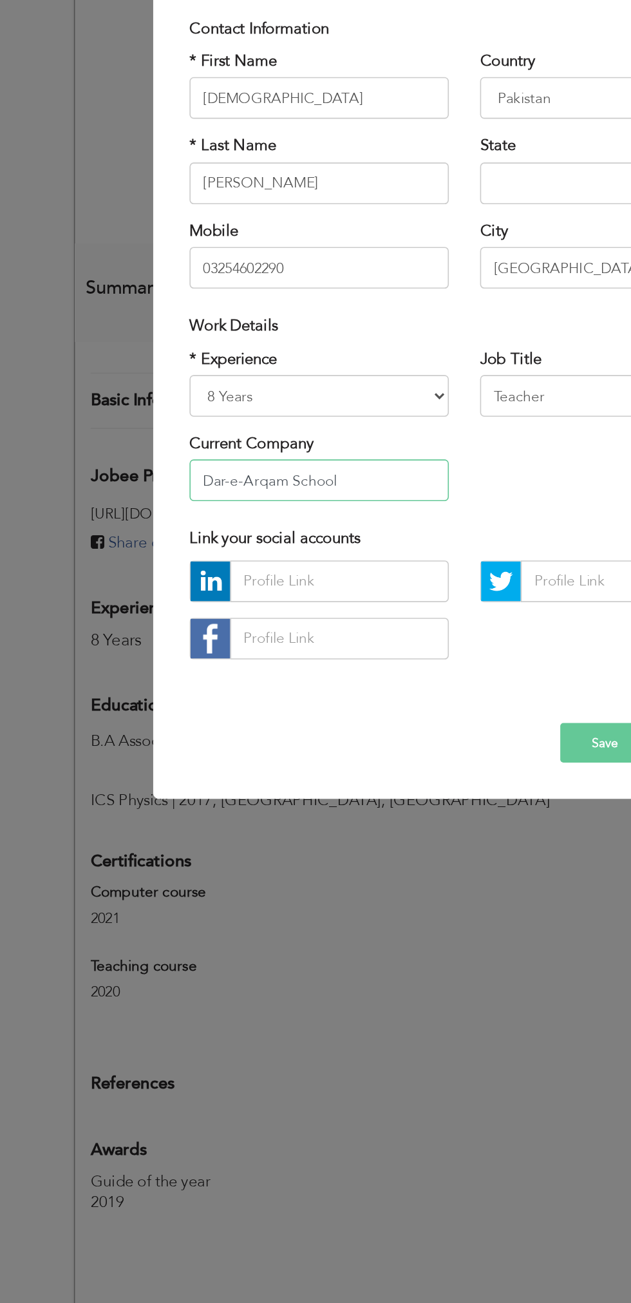
click at [268, 713] on input "Dar-e-Arqam School" at bounding box center [226, 715] width 160 height 26
type input "D"
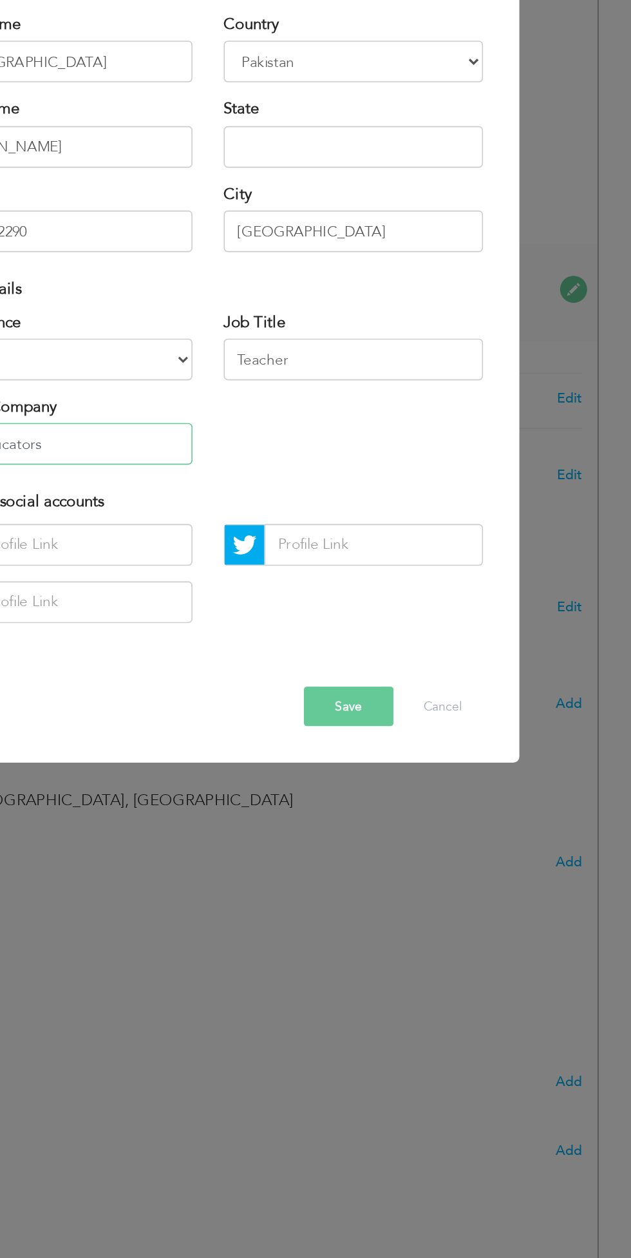
type input "The Educators"
click at [403, 854] on button "Save" at bounding box center [402, 853] width 55 height 24
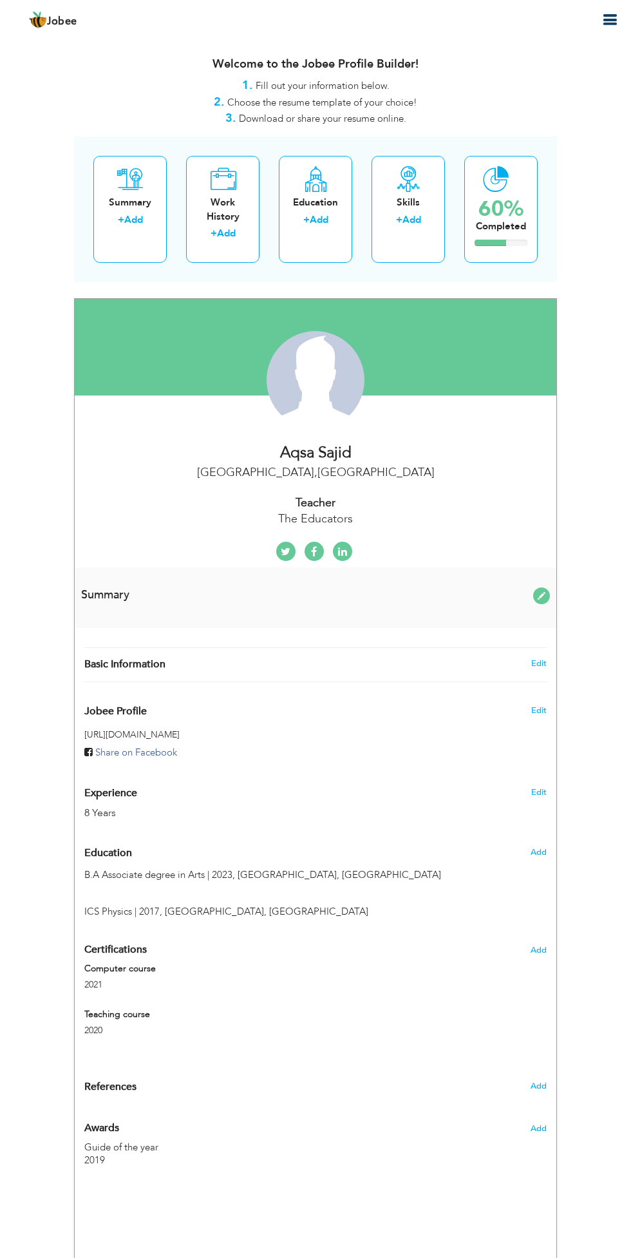
click at [501, 358] on div "Change Remove" at bounding box center [315, 386] width 463 height 111
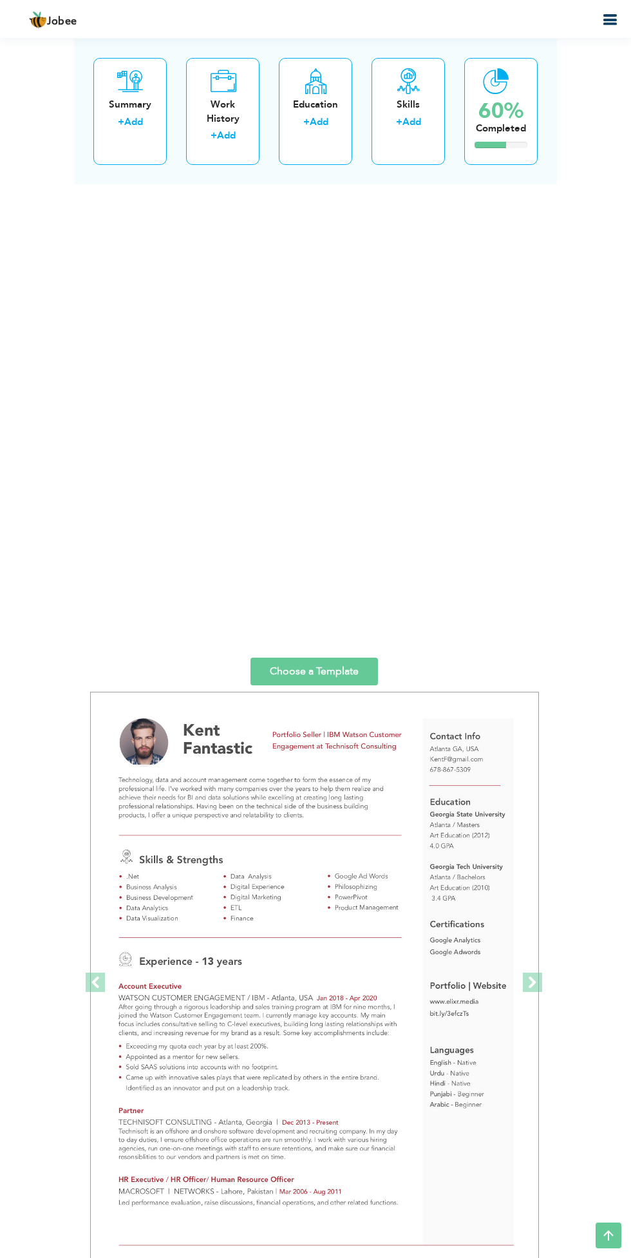
scroll to position [1862, 0]
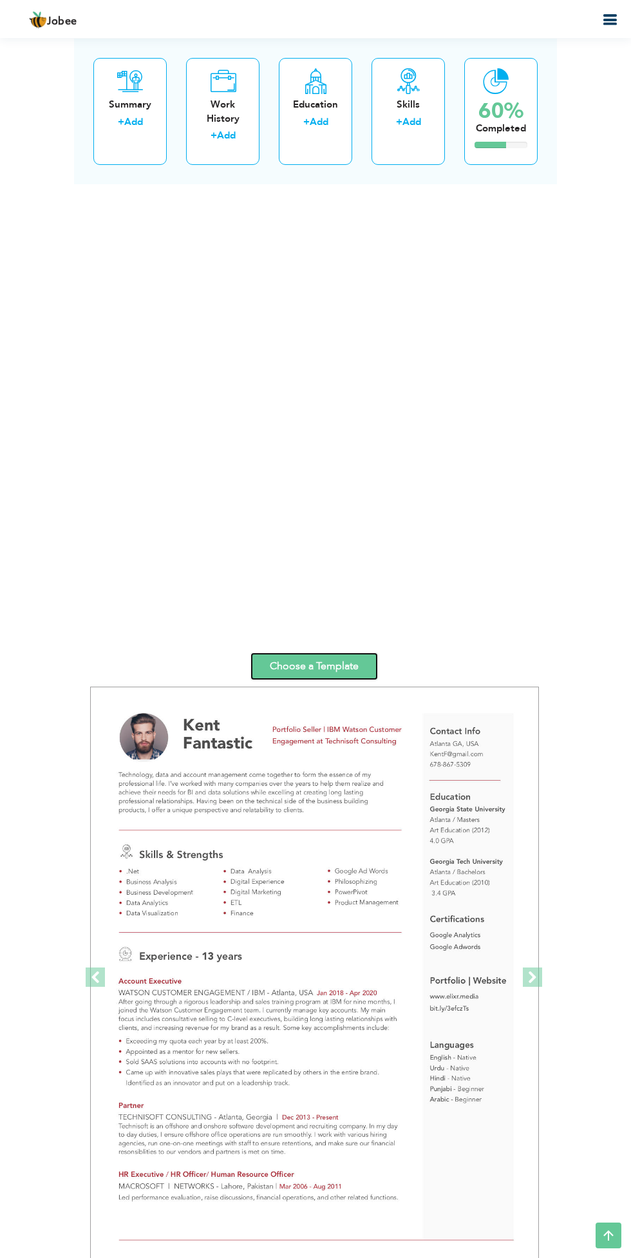
click at [347, 664] on link "Choose a Template" at bounding box center [315, 667] width 128 height 28
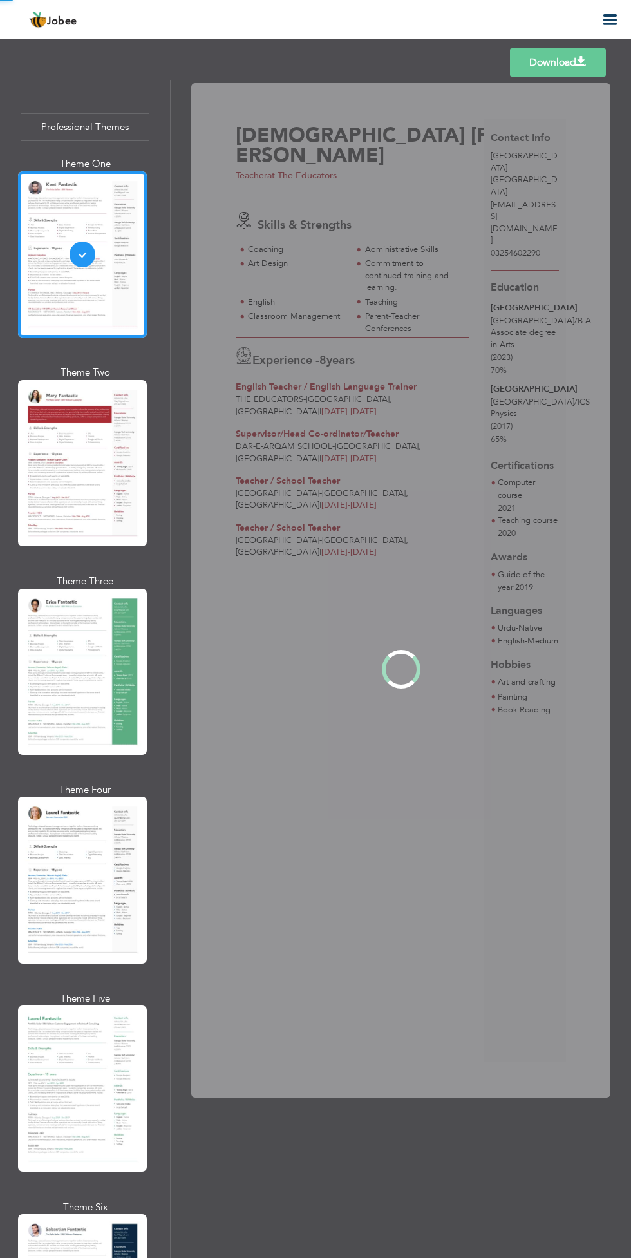
click at [62, 415] on div "Professional Themes Theme One Theme Two Theme Three Theme Four" at bounding box center [315, 669] width 631 height 1178
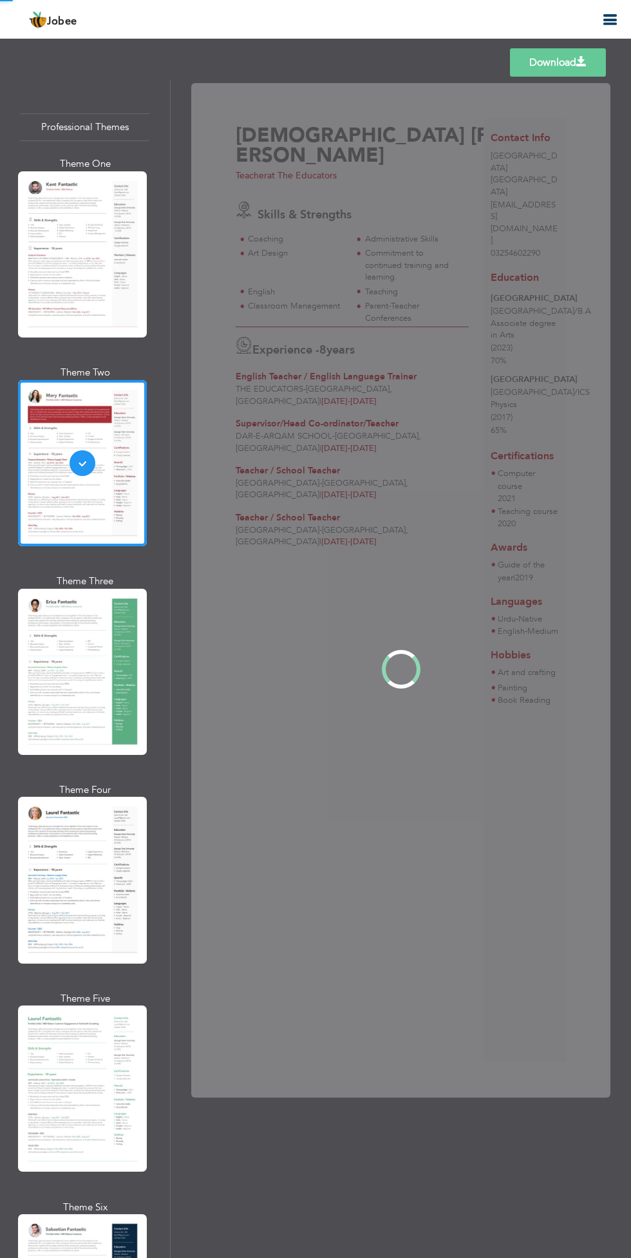
click at [99, 626] on div "Professional Themes Theme One Theme Two Theme Three Theme Four" at bounding box center [315, 669] width 631 height 1178
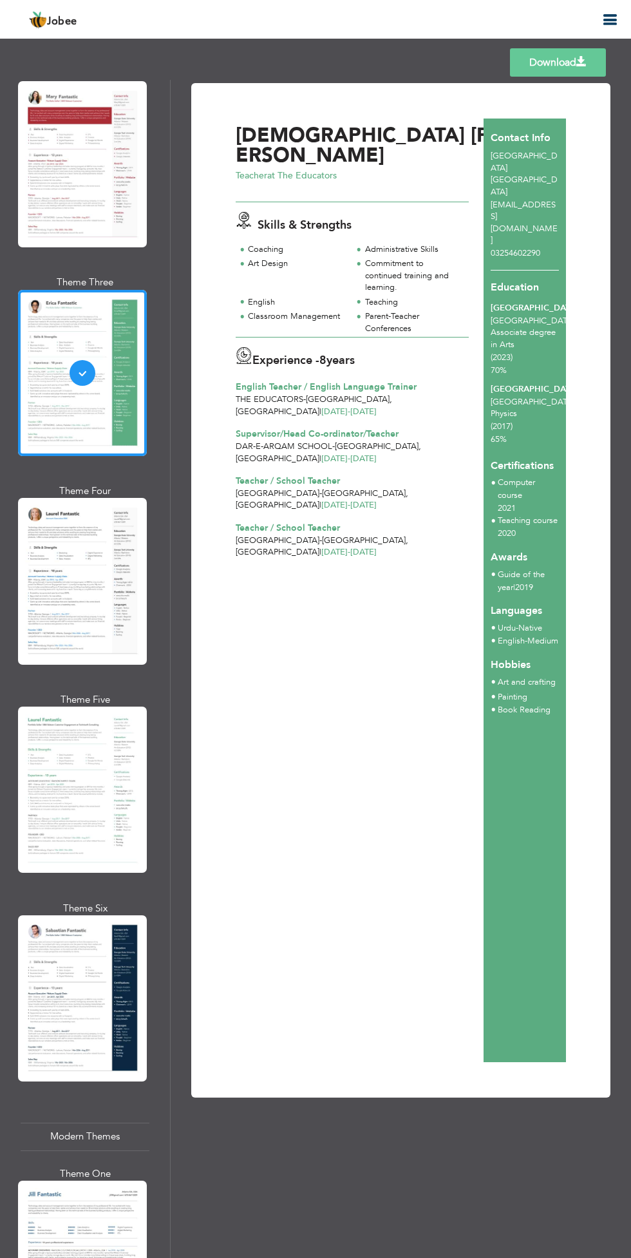
scroll to position [305, 0]
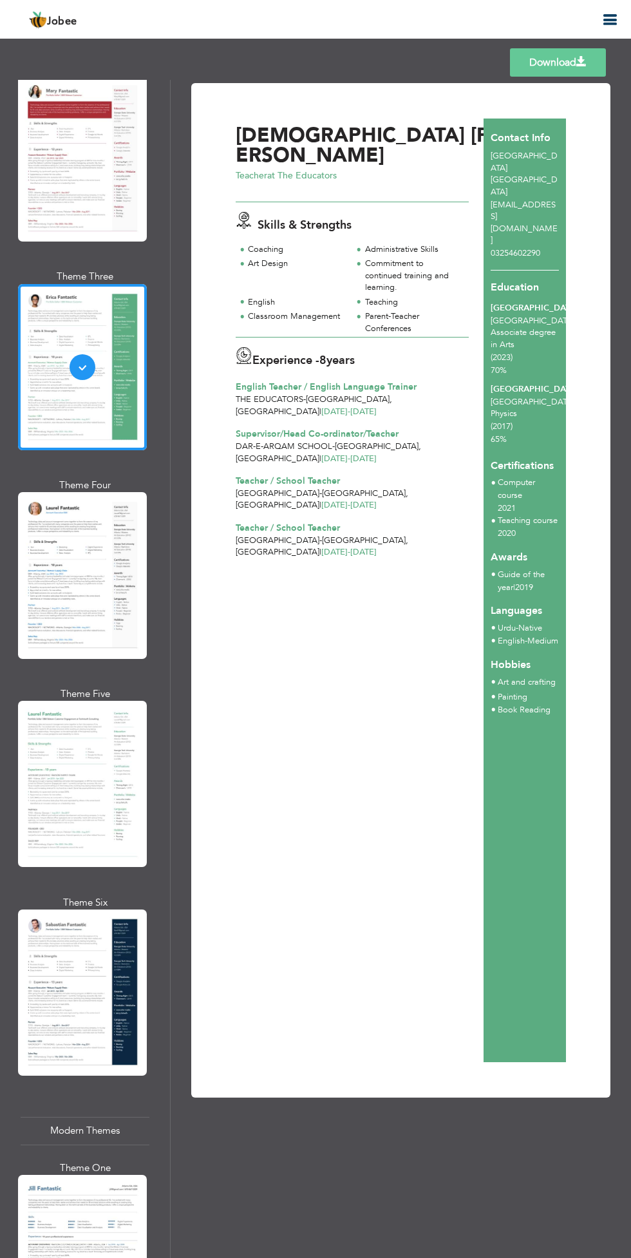
click at [93, 529] on div "Professional Themes Theme One Theme Two Theme Three Theme Four" at bounding box center [315, 669] width 631 height 1178
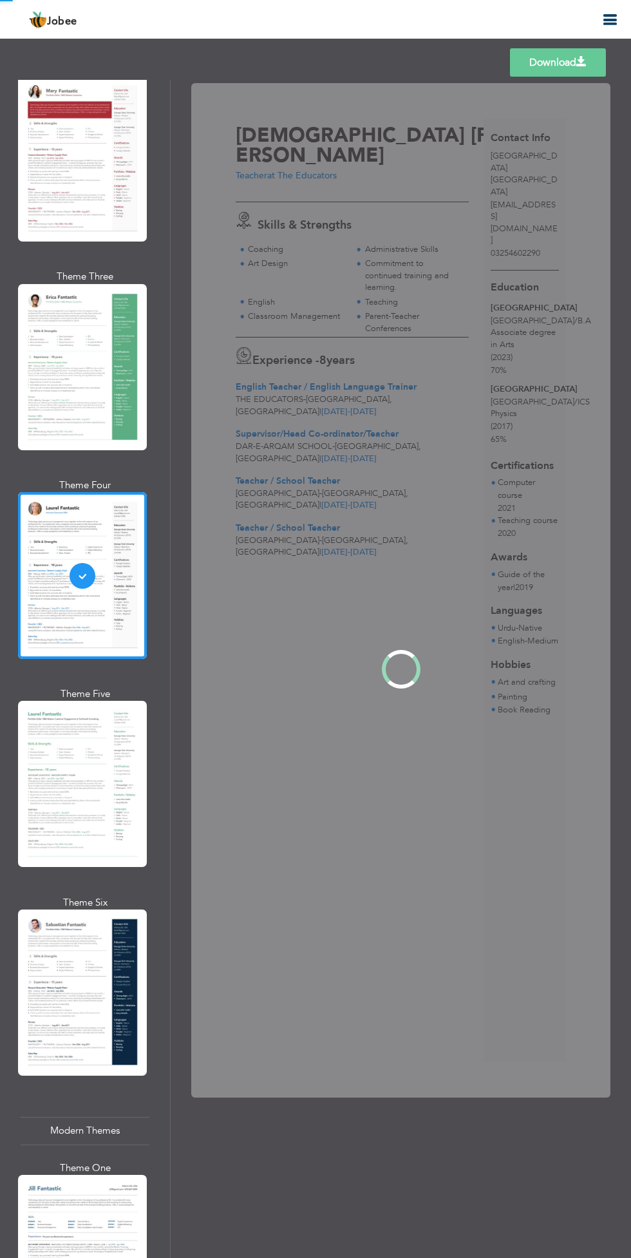
click at [106, 736] on div "Professional Themes Theme One Theme Two Theme Three Theme Four" at bounding box center [315, 669] width 631 height 1178
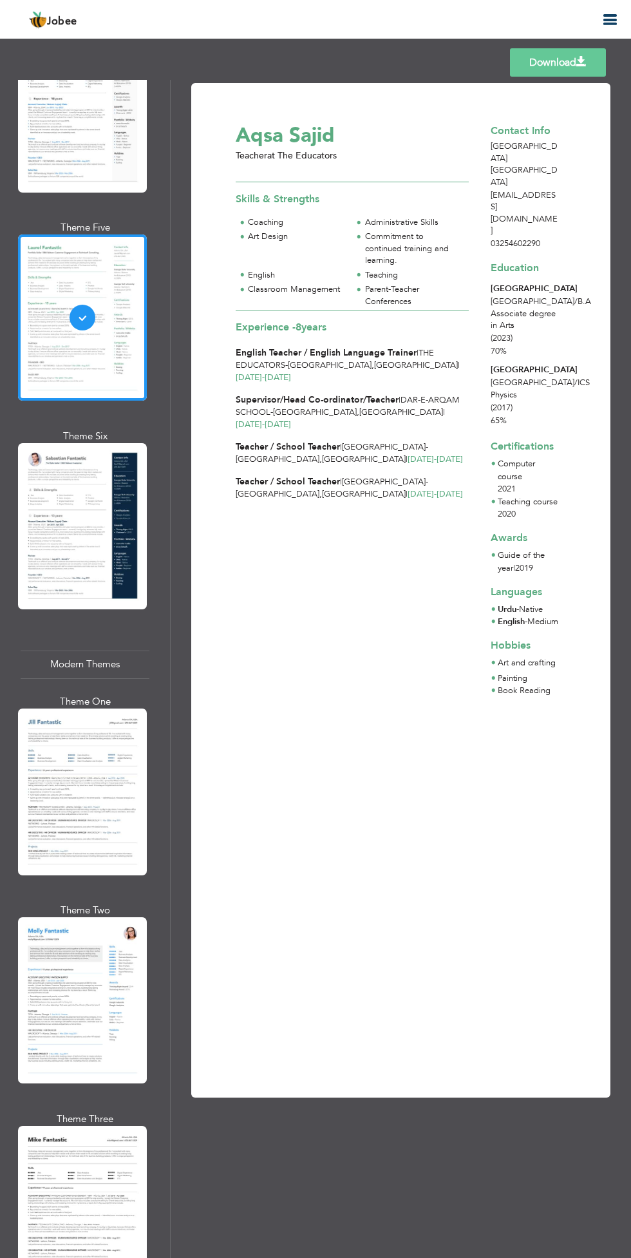
scroll to position [789, 0]
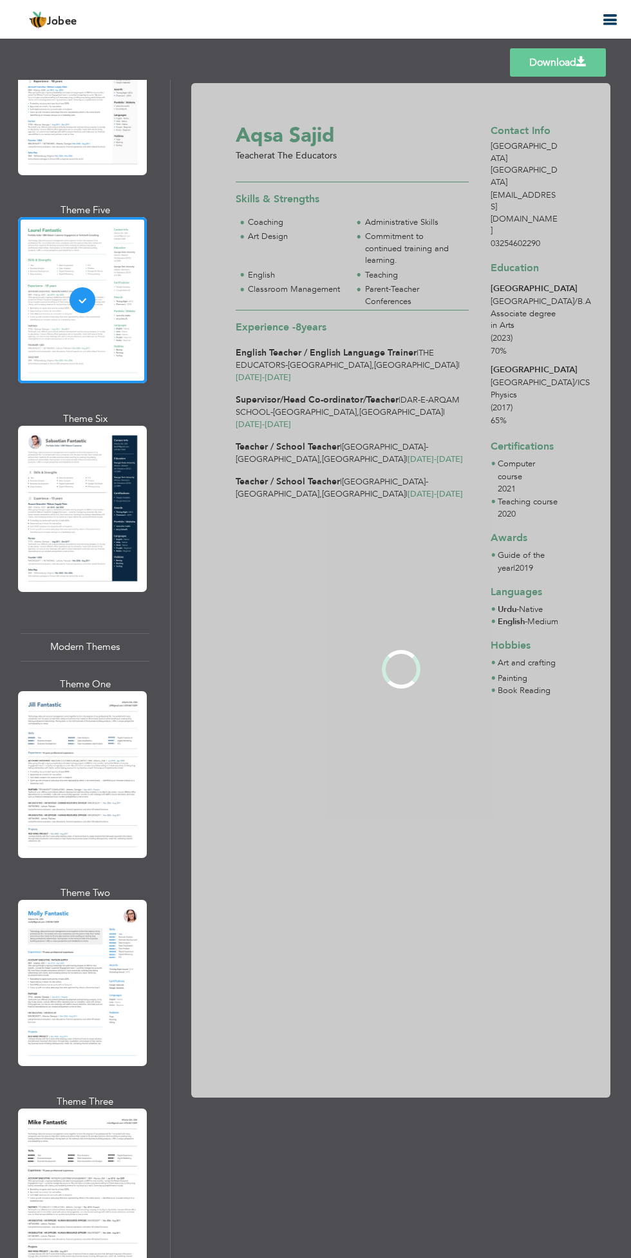
click at [77, 693] on div "Professional Themes Theme One Theme Two Theme Three Theme Four" at bounding box center [315, 669] width 631 height 1178
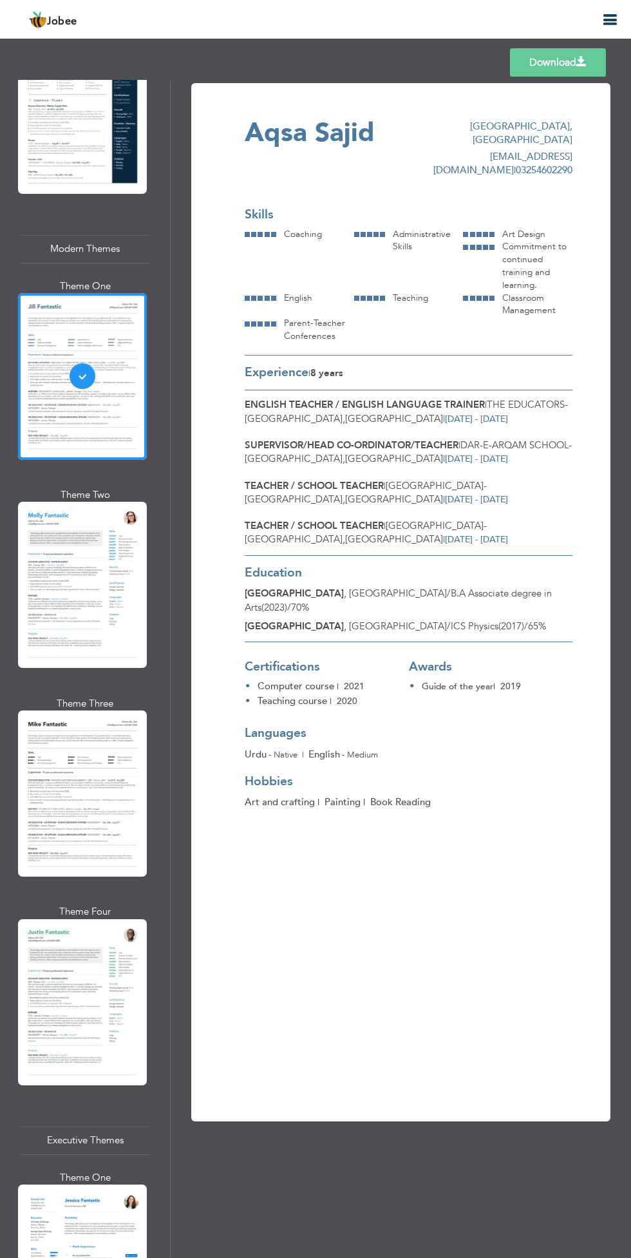
scroll to position [1188, 0]
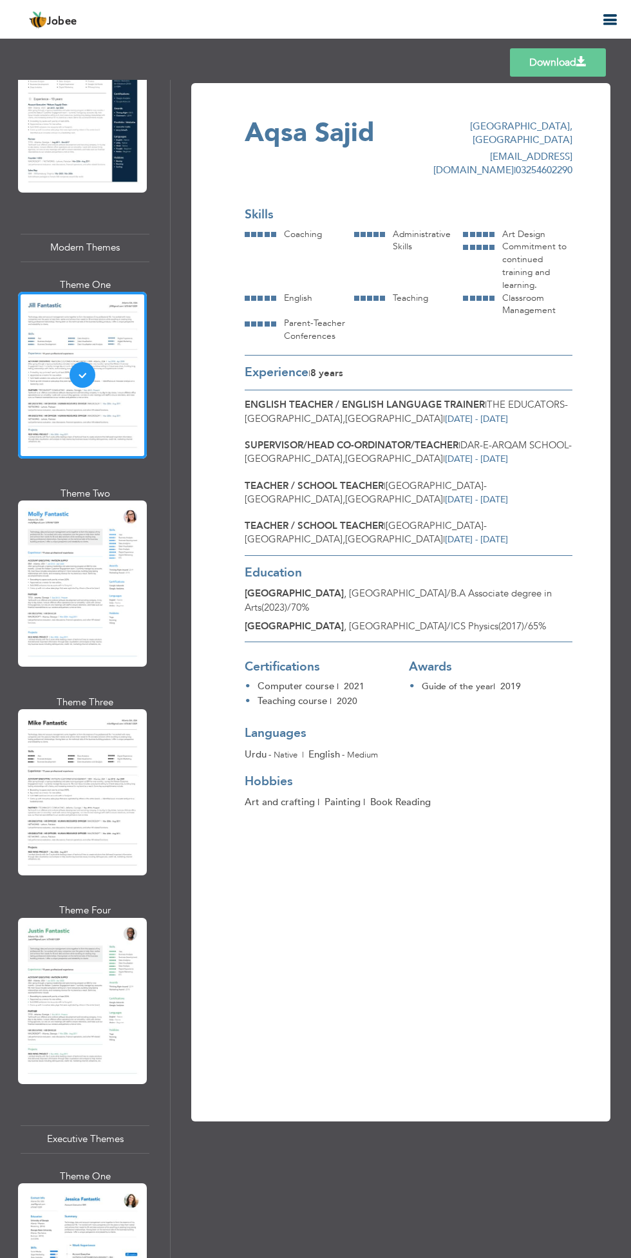
click at [72, 544] on div "Professional Themes Theme One Theme Two Theme Three Theme Four" at bounding box center [315, 669] width 631 height 1178
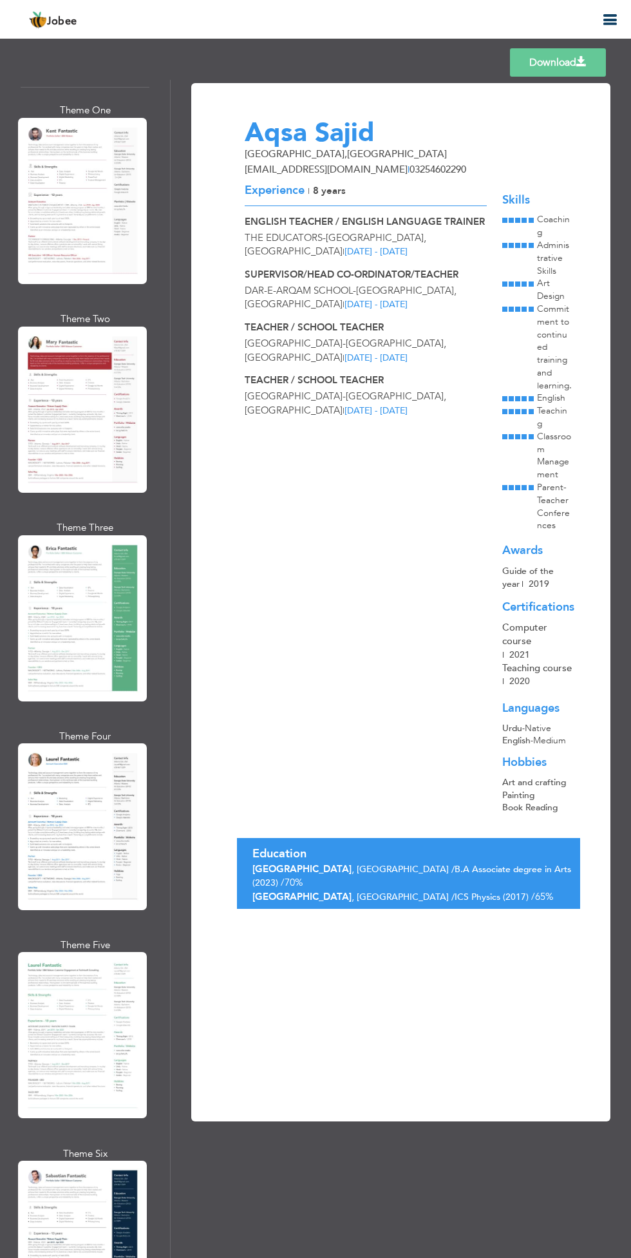
scroll to position [0, 0]
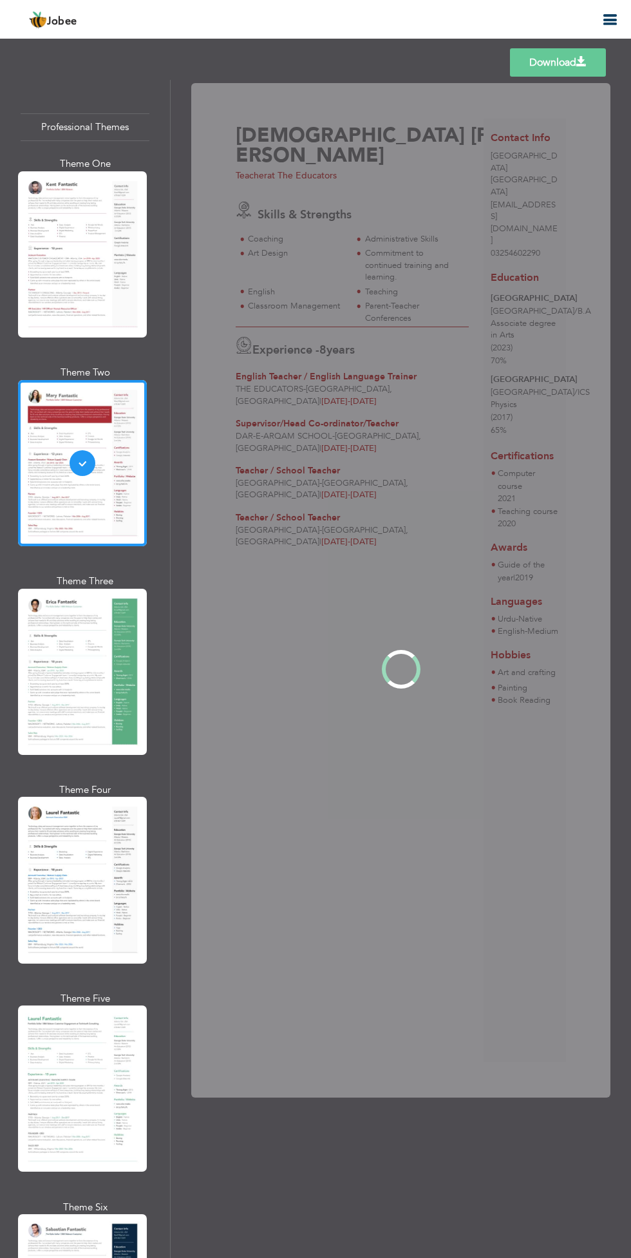
click at [55, 454] on div "Professional Themes Theme One Theme Two Theme Three Theme Four" at bounding box center [315, 669] width 631 height 1178
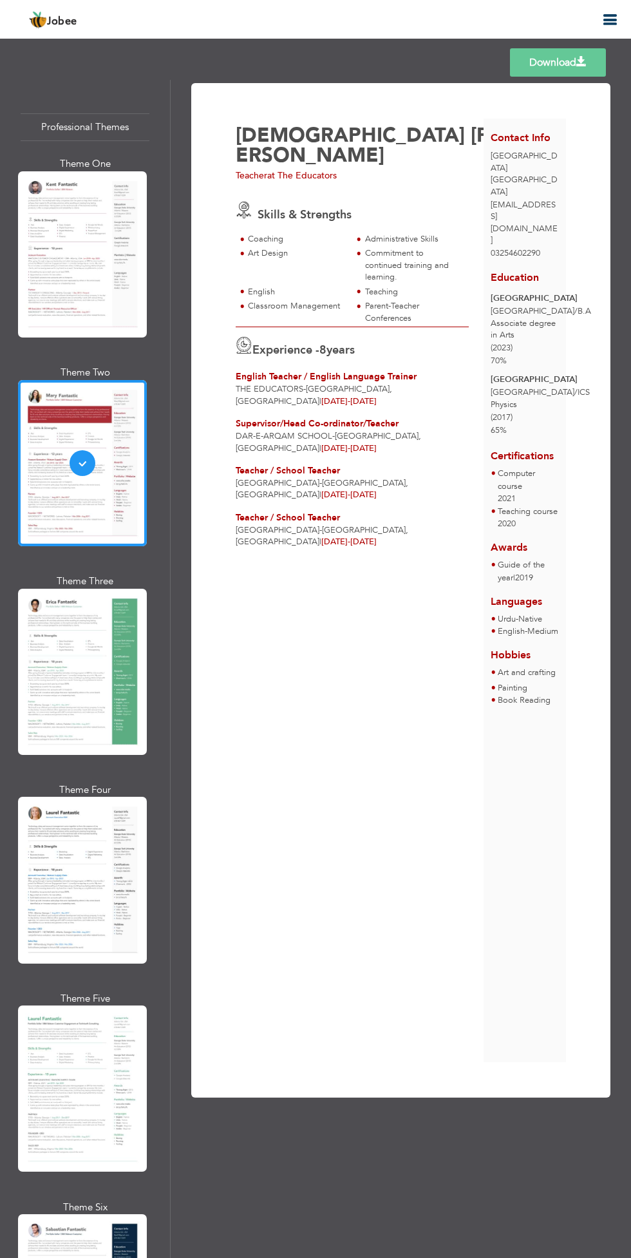
click at [537, 61] on link "Download" at bounding box center [558, 62] width 96 height 28
